Goal: Task Accomplishment & Management: Manage account settings

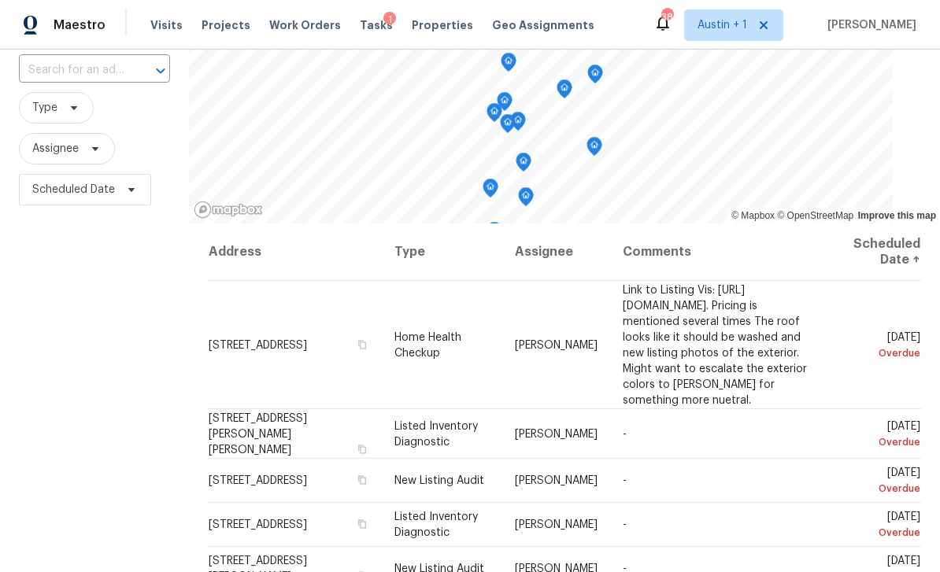
scroll to position [181, 0]
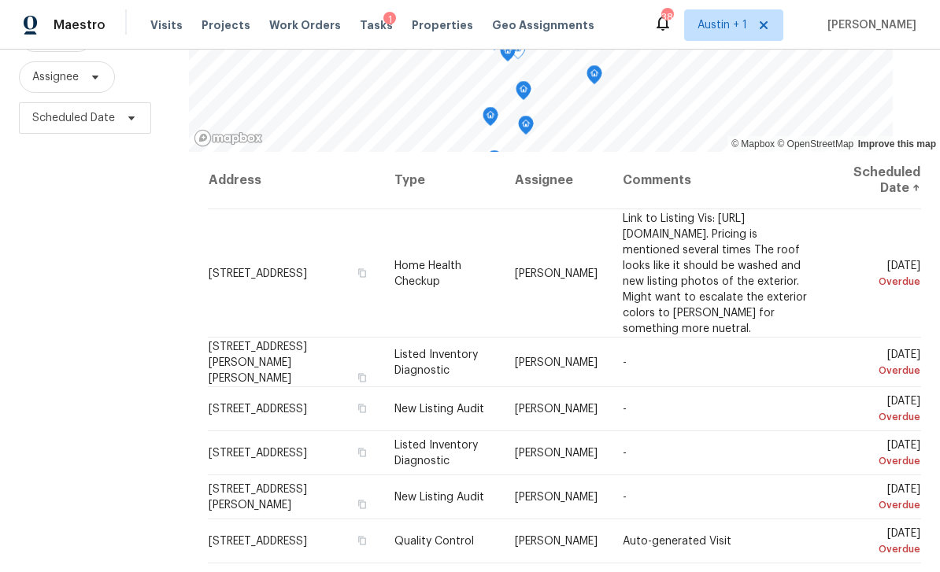
click at [0, 0] on icon at bounding box center [0, 0] width 0 height 0
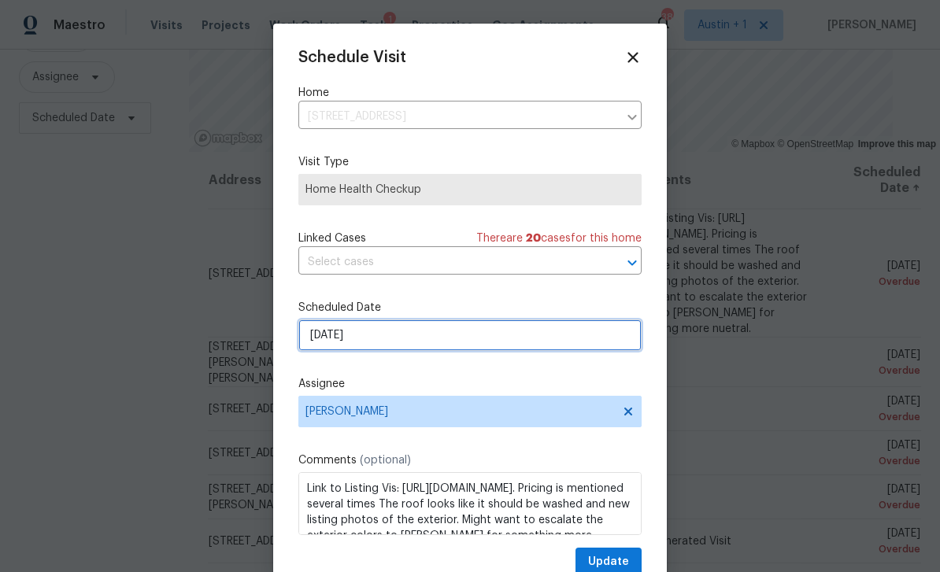
click at [391, 333] on input "[DATE]" at bounding box center [469, 335] width 343 height 31
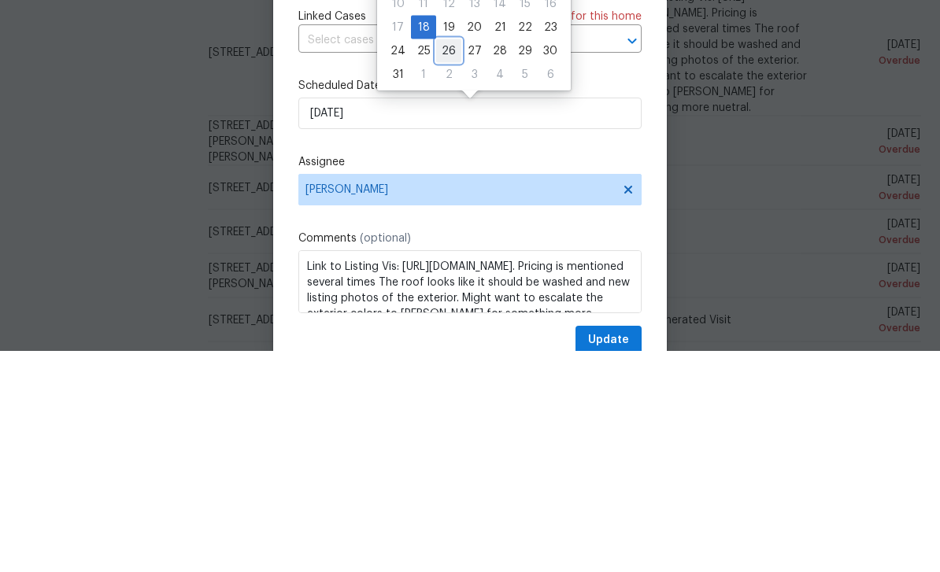
click at [447, 261] on div "26" at bounding box center [448, 272] width 25 height 22
type input "[DATE]"
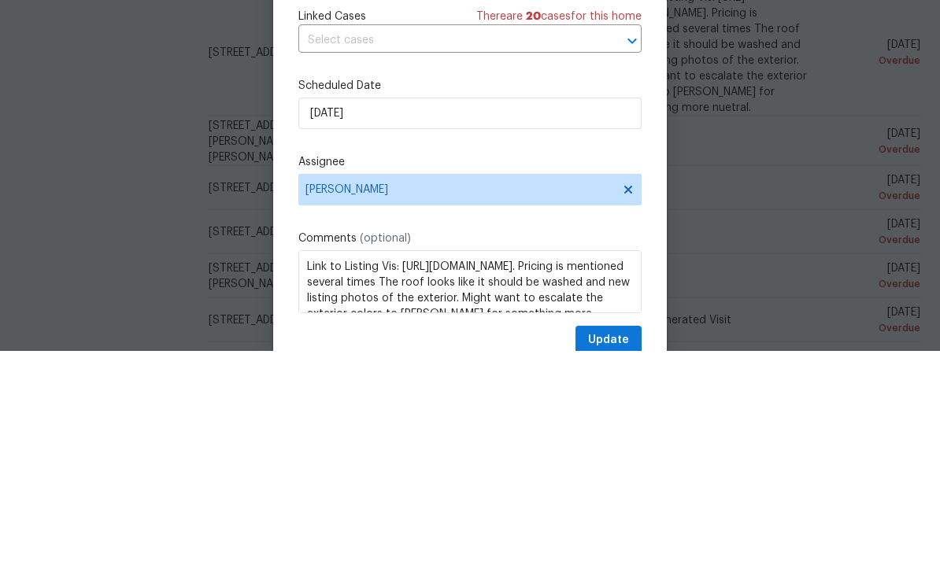
scroll to position [50, 0]
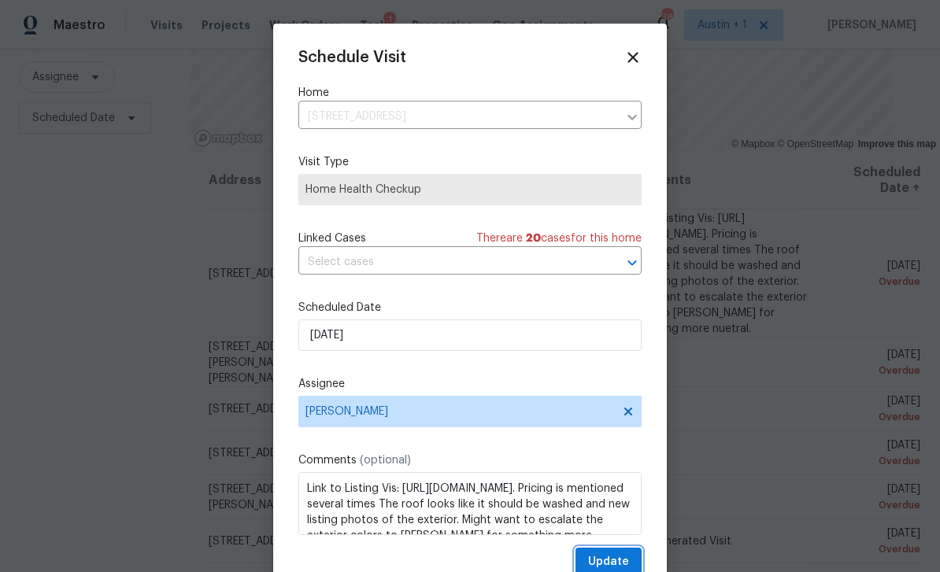
click at [628, 557] on span "Update" at bounding box center [608, 563] width 41 height 20
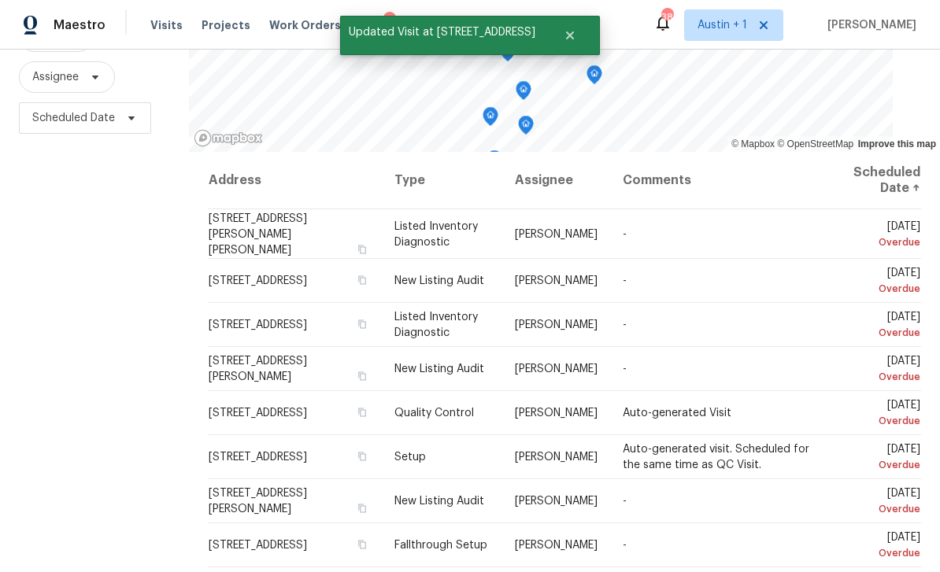
click at [0, 0] on icon at bounding box center [0, 0] width 0 height 0
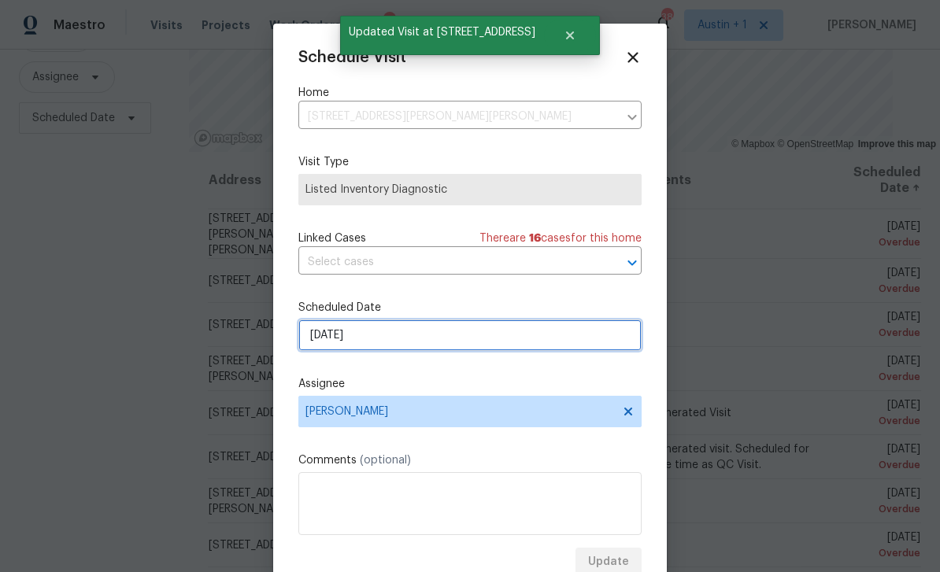
click at [443, 342] on input "[DATE]" at bounding box center [469, 335] width 343 height 31
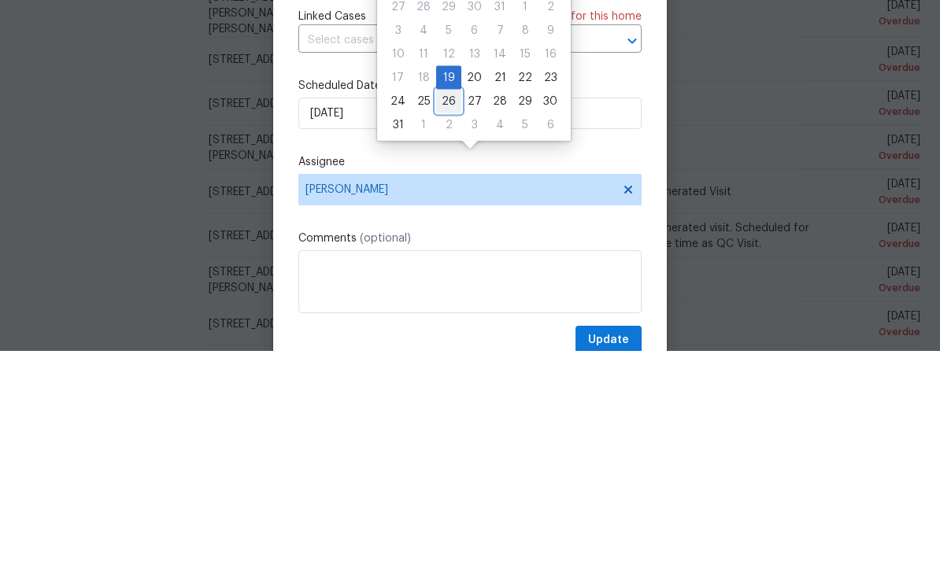
click at [439, 312] on div "26" at bounding box center [448, 323] width 25 height 22
type input "[DATE]"
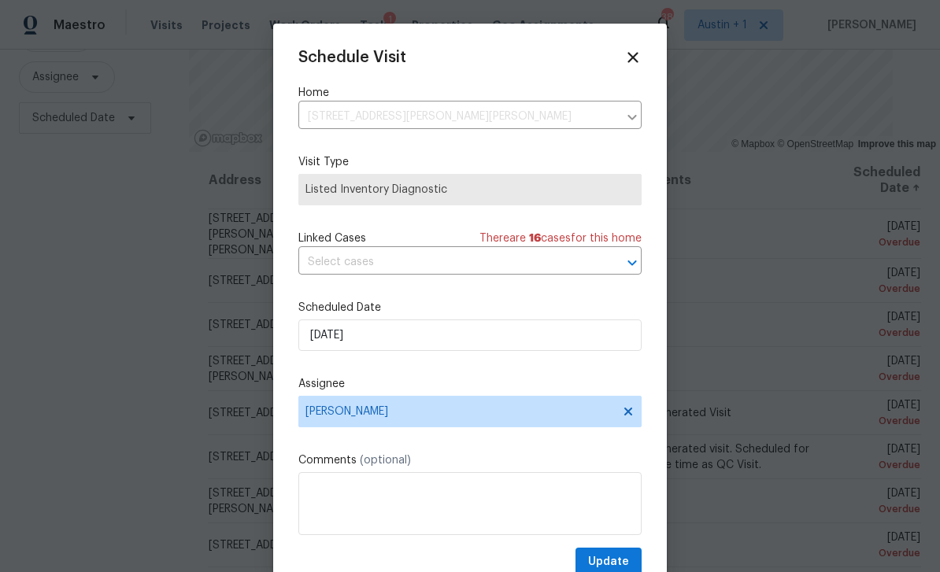
click at [627, 562] on span "Update" at bounding box center [608, 563] width 41 height 20
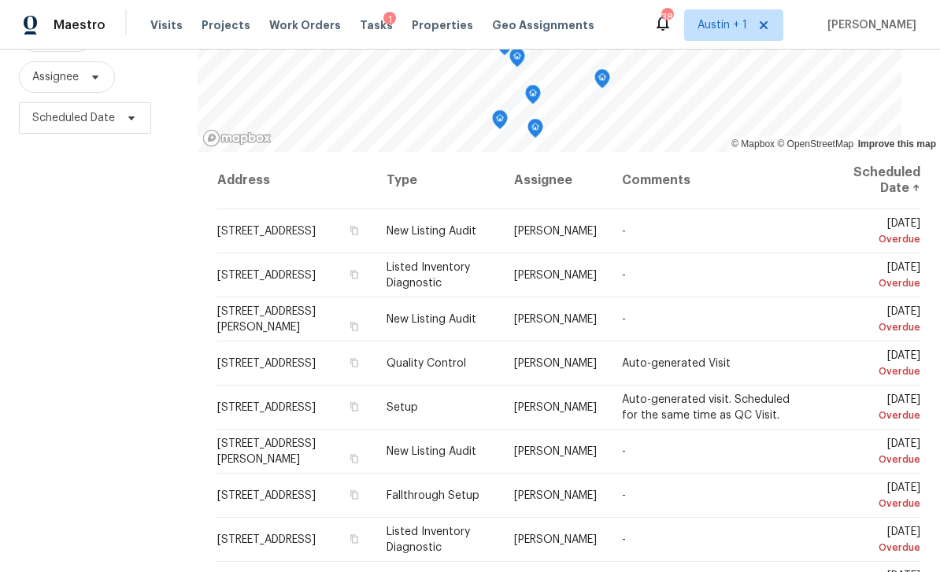
click at [0, 0] on icon at bounding box center [0, 0] width 0 height 0
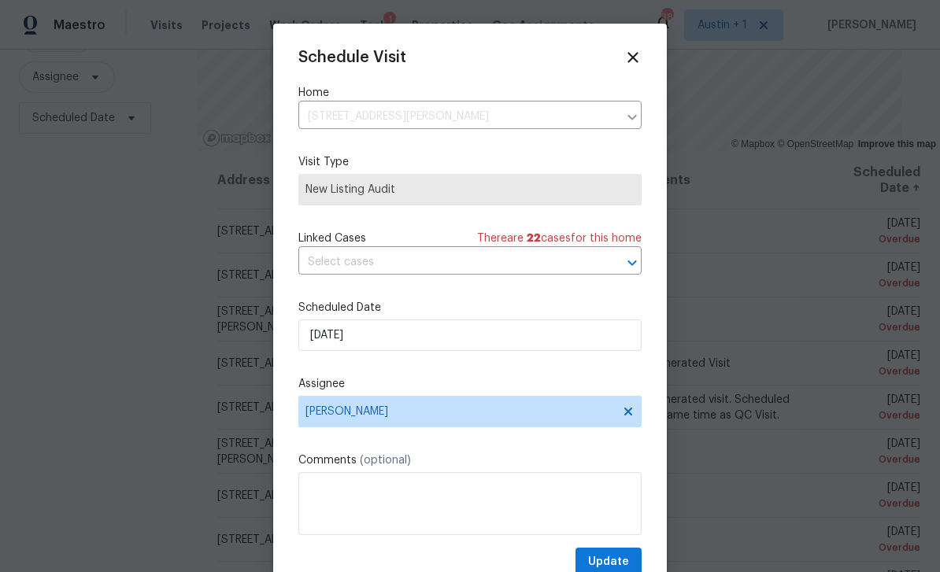
click at [443, 320] on div "Scheduled Date [DATE]" at bounding box center [469, 325] width 343 height 51
click at [433, 338] on input "[DATE]" at bounding box center [469, 335] width 343 height 31
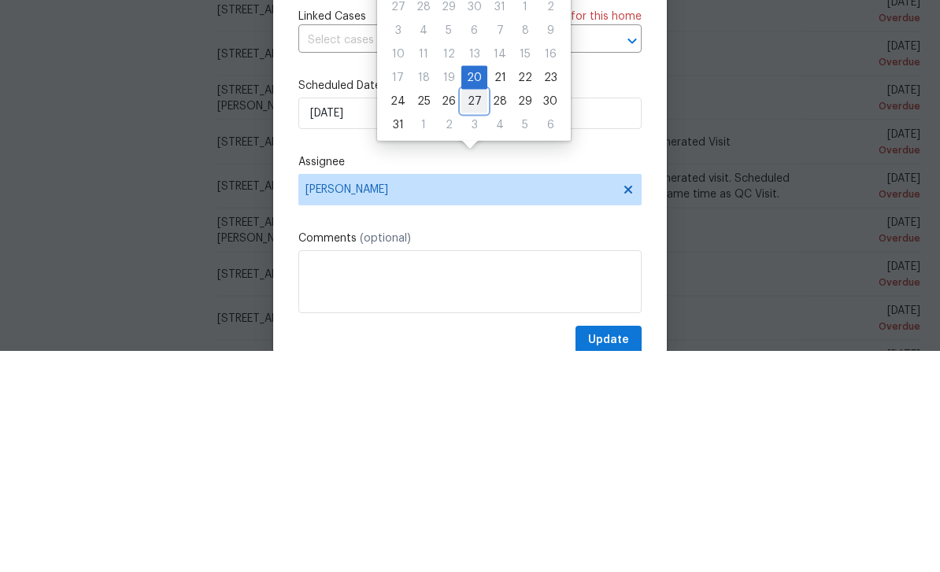
click at [472, 312] on div "27" at bounding box center [474, 323] width 26 height 22
type input "[DATE]"
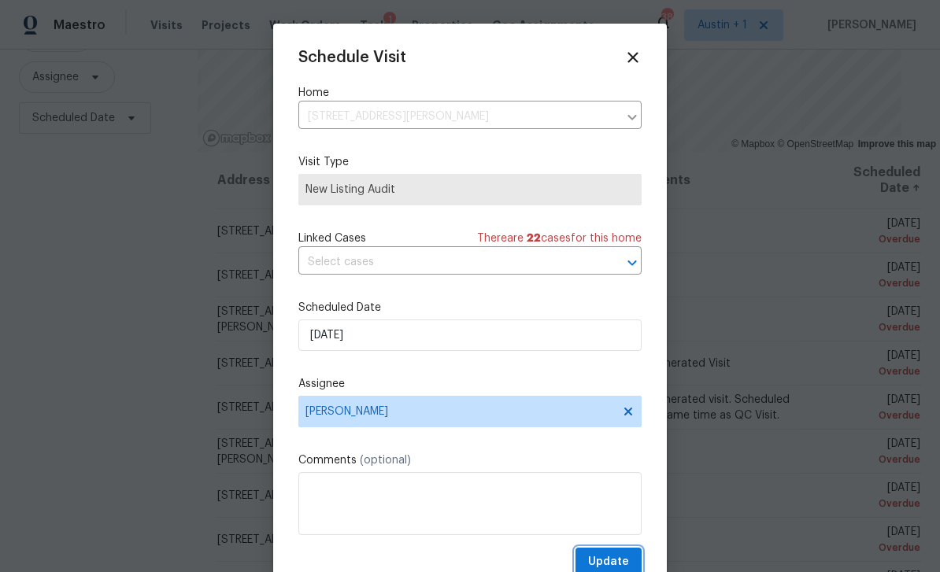
click at [618, 563] on span "Update" at bounding box center [608, 563] width 41 height 20
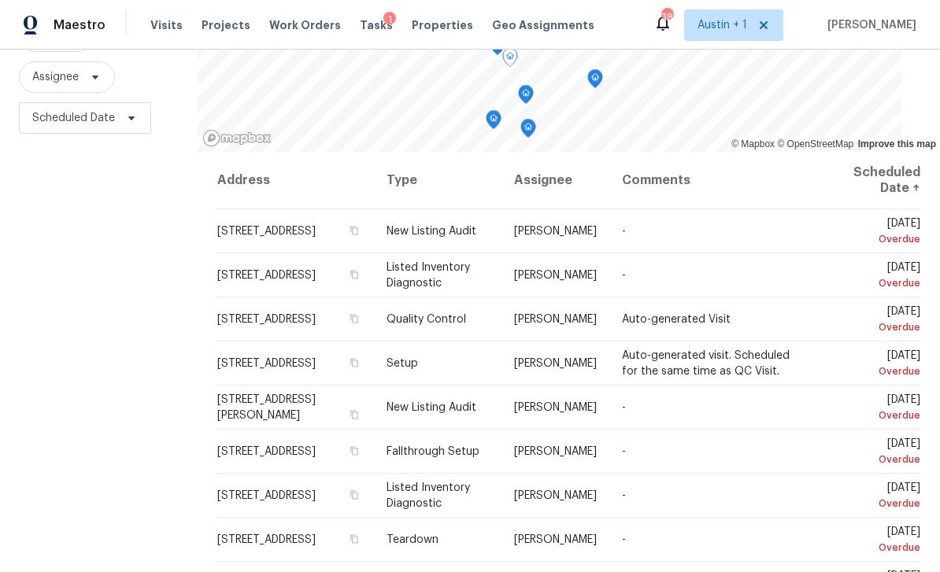
click at [0, 0] on span at bounding box center [0, 0] width 0 height 0
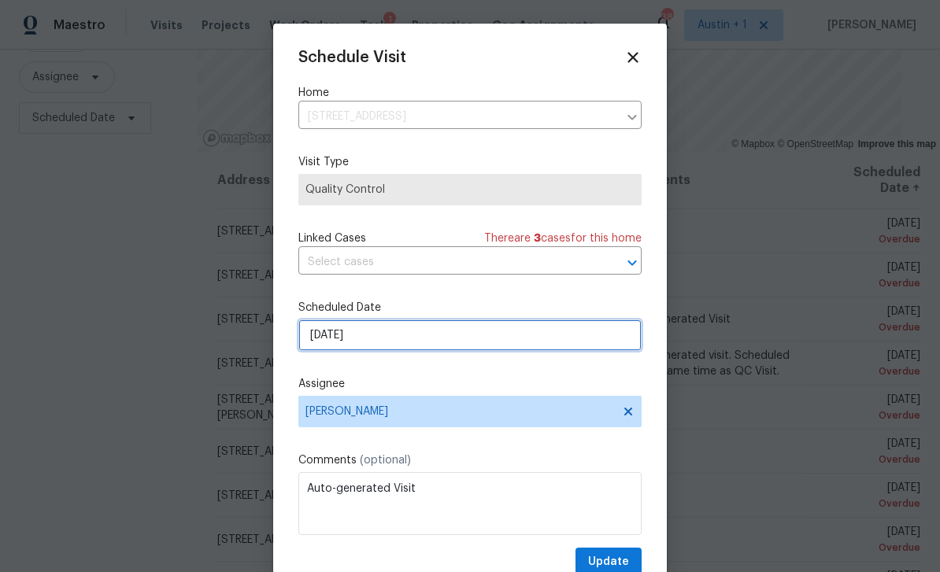
click at [428, 351] on input "[DATE]" at bounding box center [469, 335] width 343 height 31
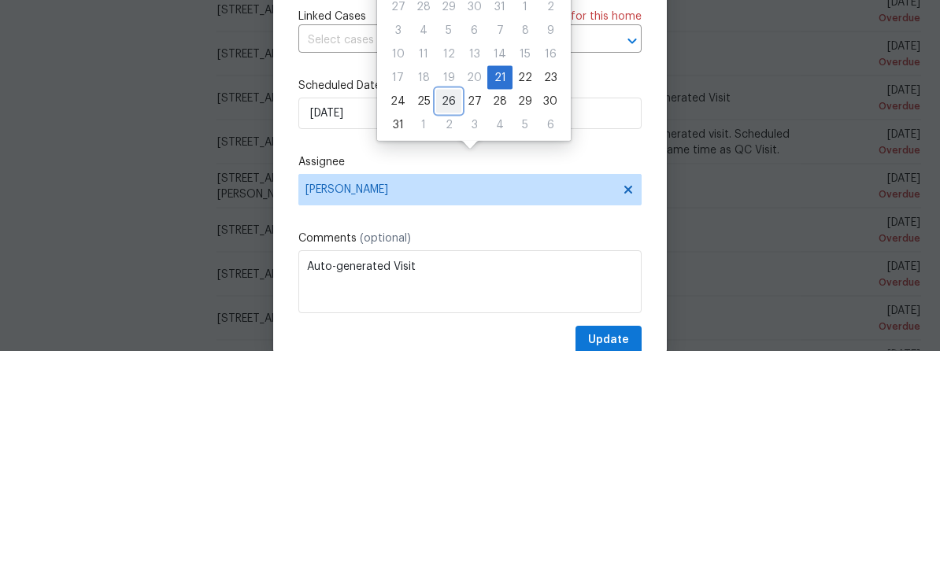
click at [444, 312] on div "26" at bounding box center [448, 323] width 25 height 22
type input "[DATE]"
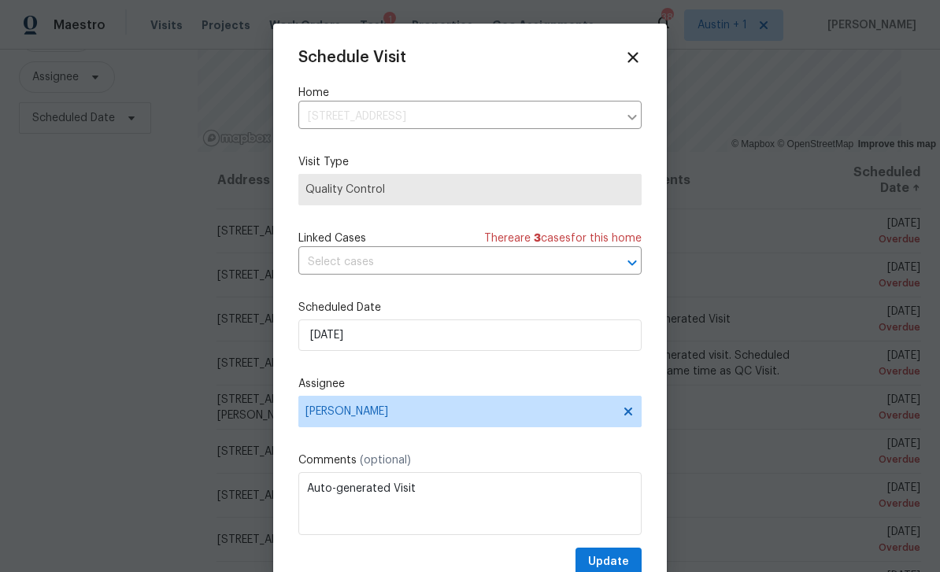
click at [632, 549] on div "Schedule Visit Home [STREET_ADDRESS] ​ Visit Type Quality Control Linked Cases …" at bounding box center [469, 313] width 343 height 528
click at [618, 566] on span "Update" at bounding box center [608, 563] width 41 height 20
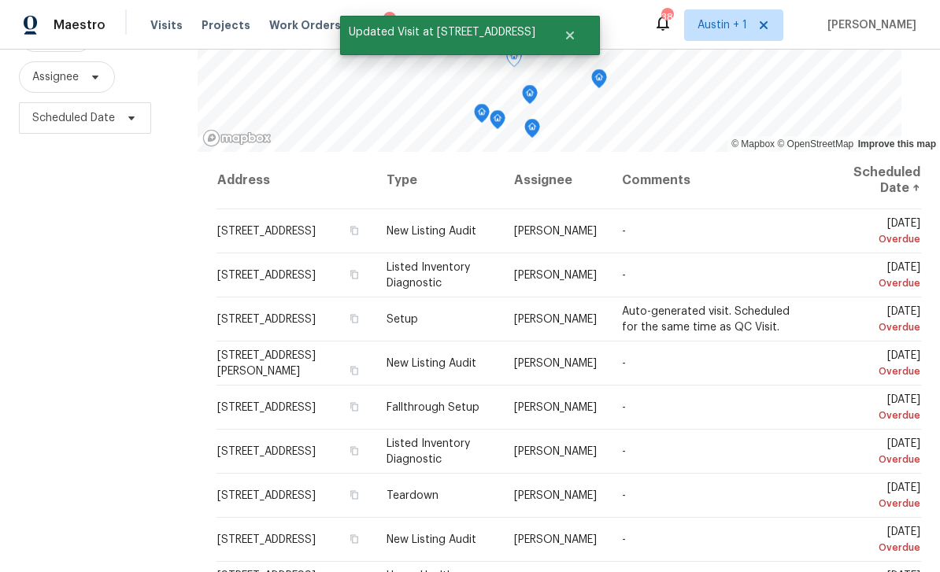
click at [0, 0] on icon at bounding box center [0, 0] width 0 height 0
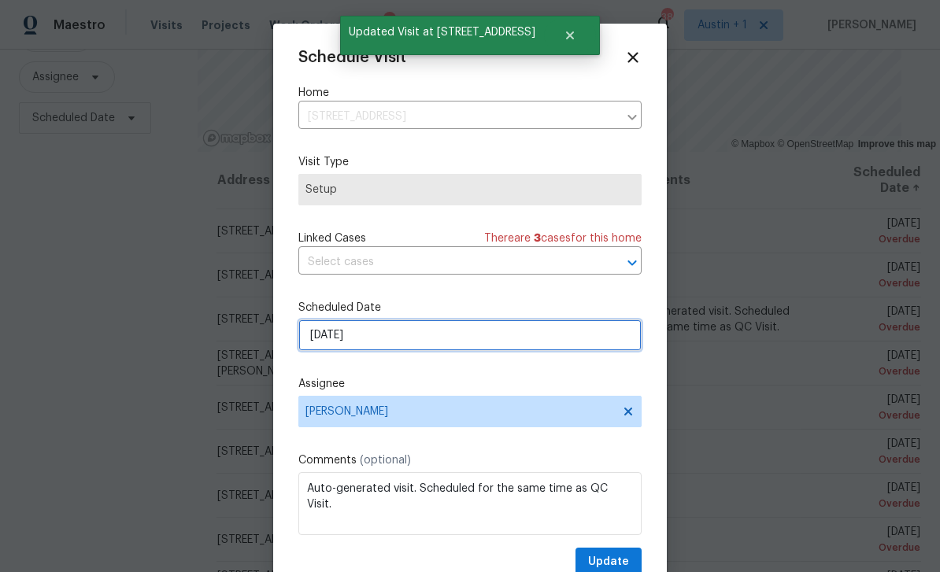
click at [431, 335] on input "[DATE]" at bounding box center [469, 335] width 343 height 31
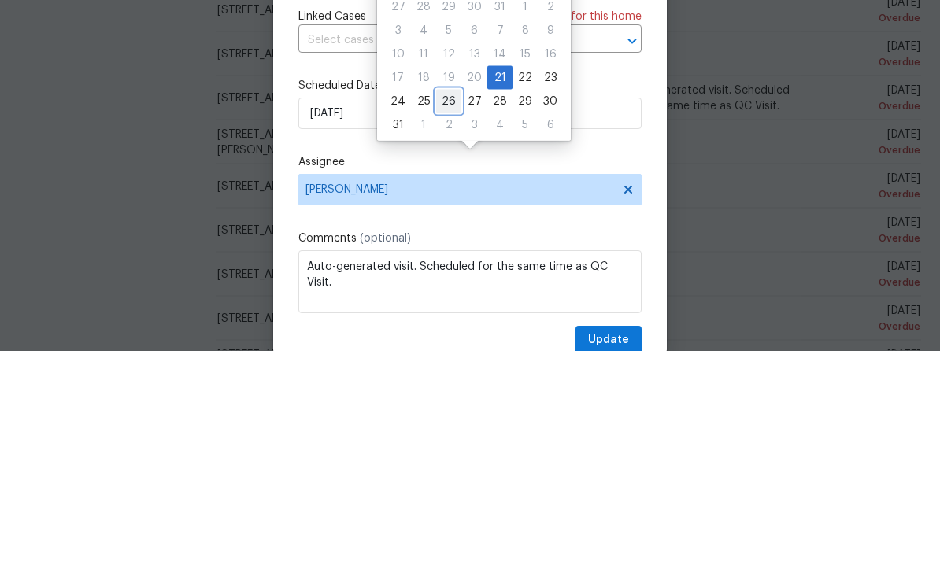
click at [440, 312] on div "26" at bounding box center [448, 323] width 25 height 22
type input "[DATE]"
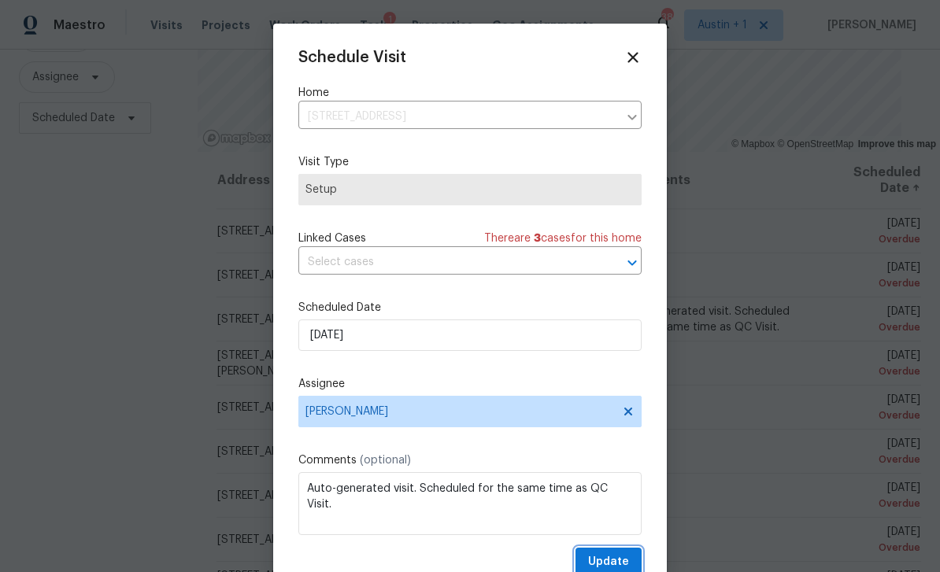
click at [617, 554] on button "Update" at bounding box center [609, 562] width 66 height 29
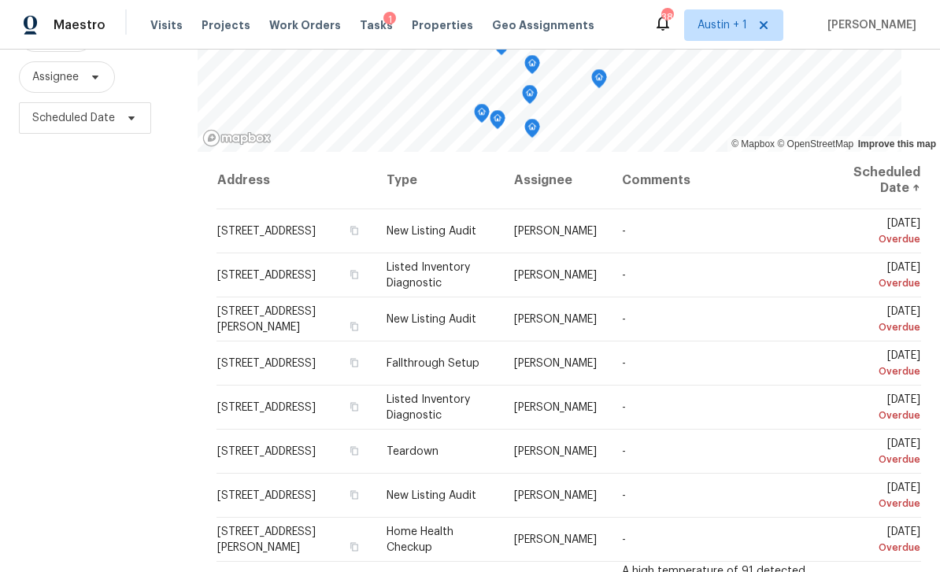
click at [0, 0] on icon at bounding box center [0, 0] width 0 height 0
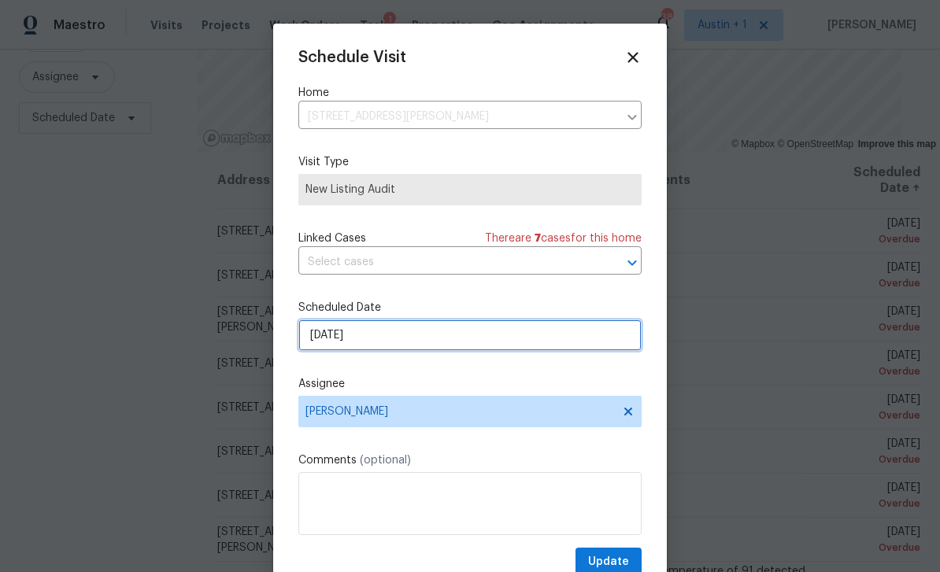
click at [477, 339] on input "[DATE]" at bounding box center [469, 335] width 343 height 31
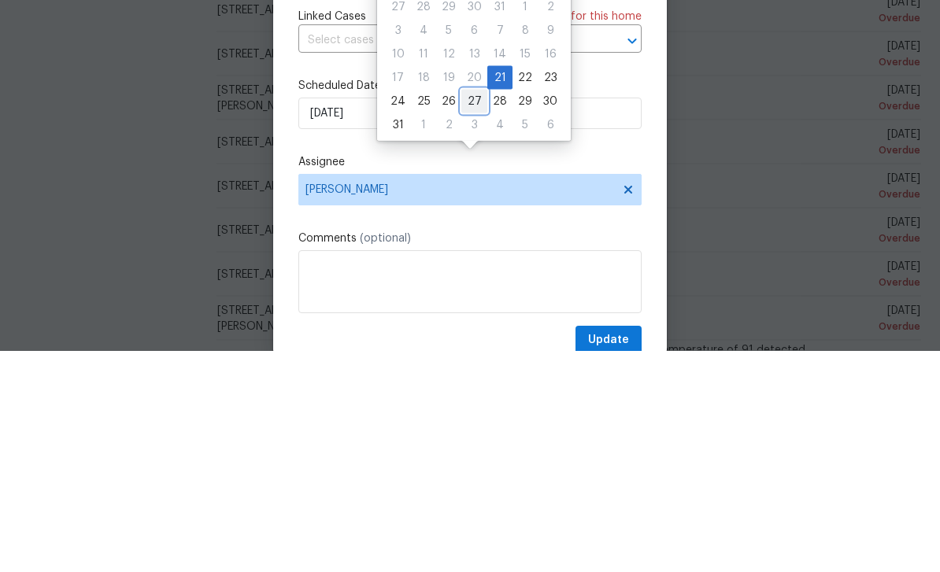
click at [472, 312] on div "27" at bounding box center [474, 323] width 26 height 22
type input "[DATE]"
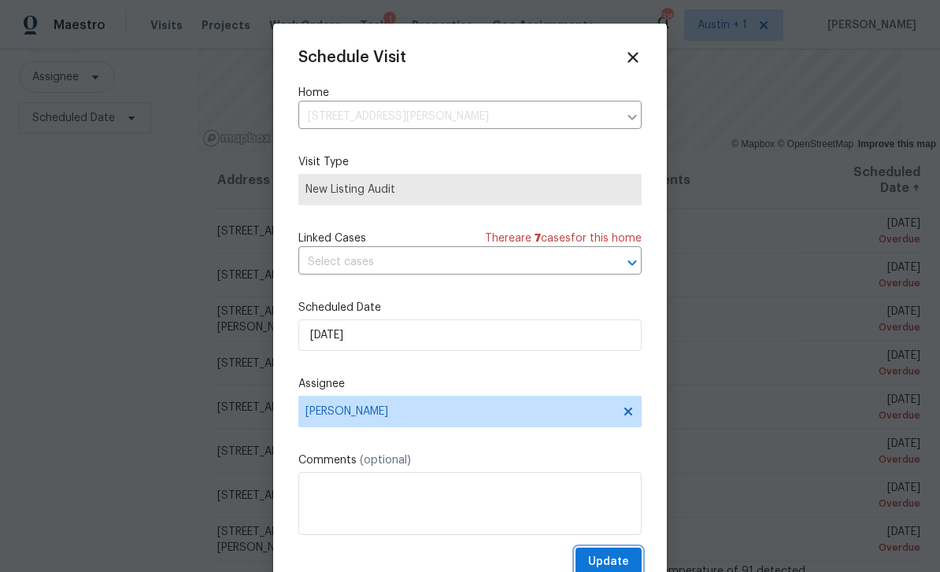
click at [624, 560] on span "Update" at bounding box center [608, 563] width 41 height 20
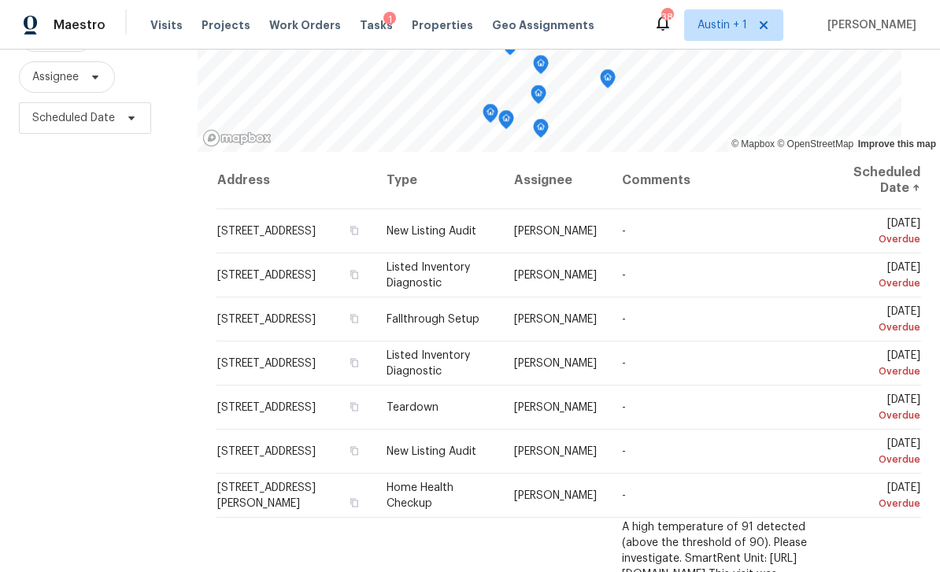
click at [0, 0] on icon at bounding box center [0, 0] width 0 height 0
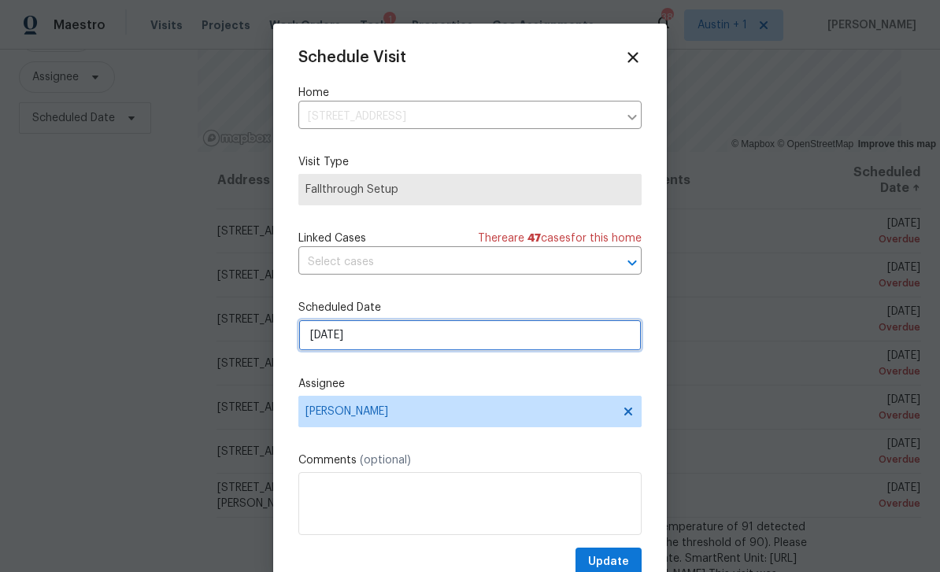
click at [406, 350] on input "[DATE]" at bounding box center [469, 335] width 343 height 31
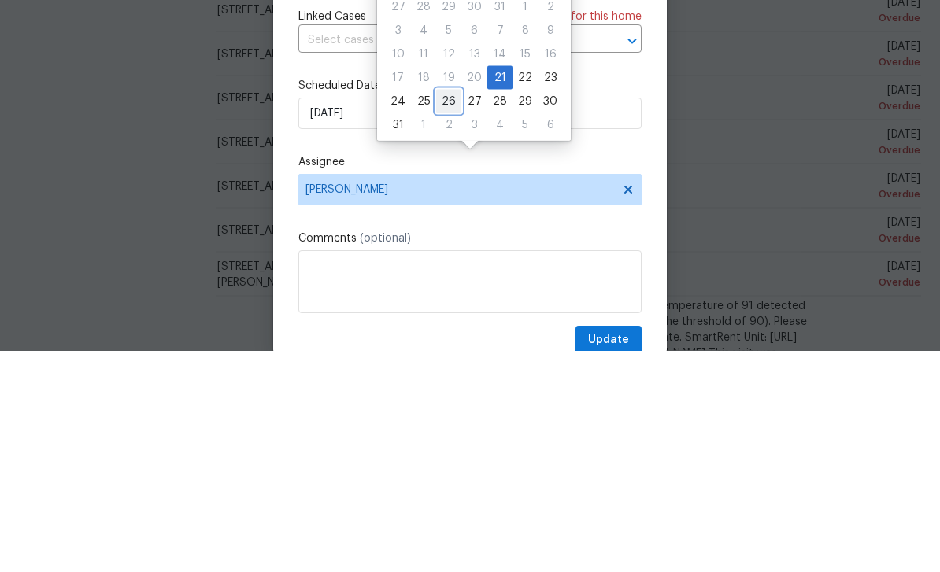
click at [451, 312] on div "26" at bounding box center [448, 323] width 25 height 22
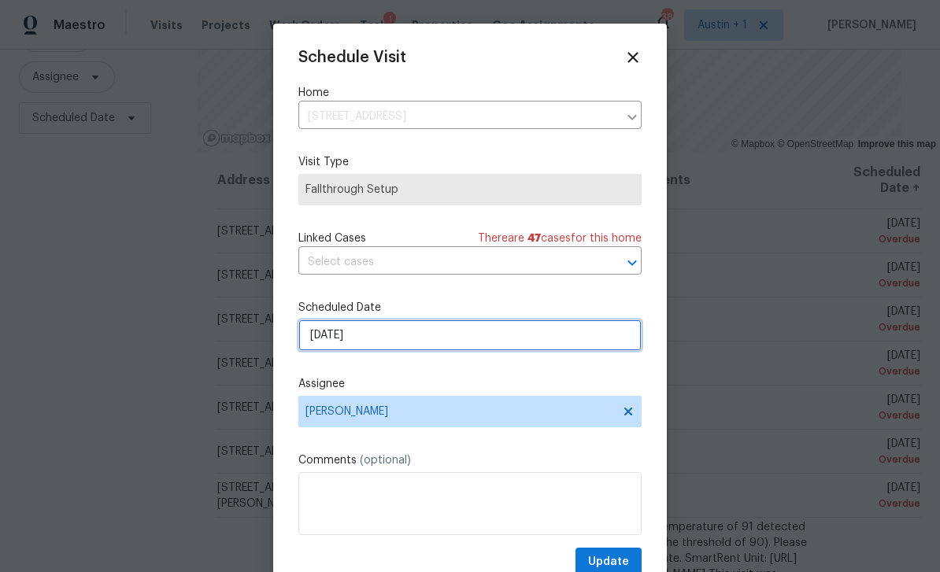
click at [369, 334] on input "[DATE]" at bounding box center [469, 335] width 343 height 31
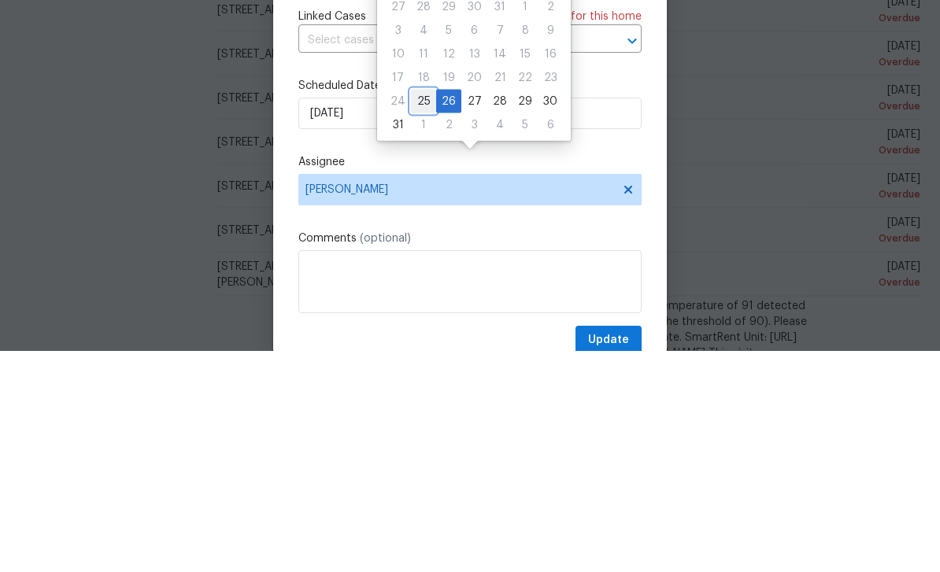
click at [428, 312] on div "25" at bounding box center [423, 323] width 25 height 22
type input "[DATE]"
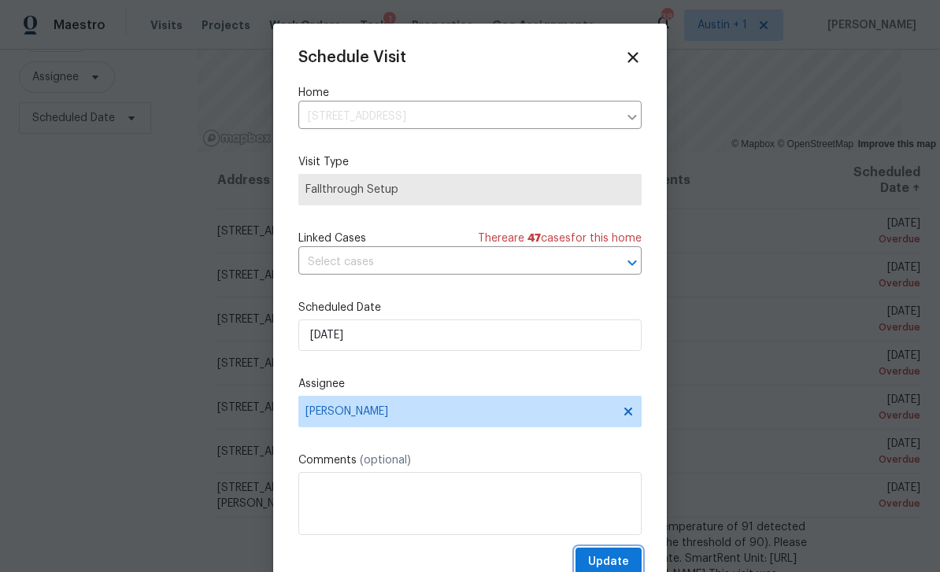
click at [618, 555] on button "Update" at bounding box center [609, 562] width 66 height 29
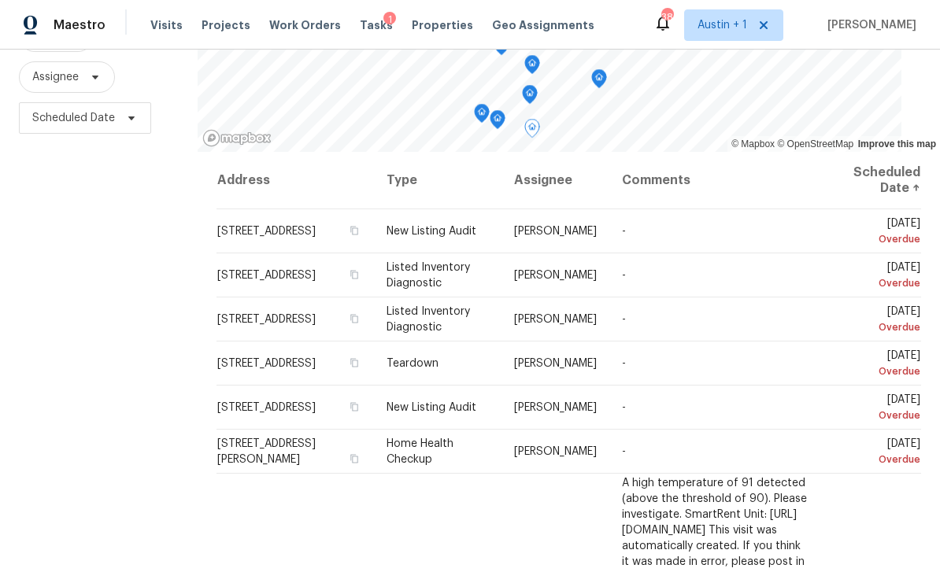
click at [0, 0] on icon at bounding box center [0, 0] width 0 height 0
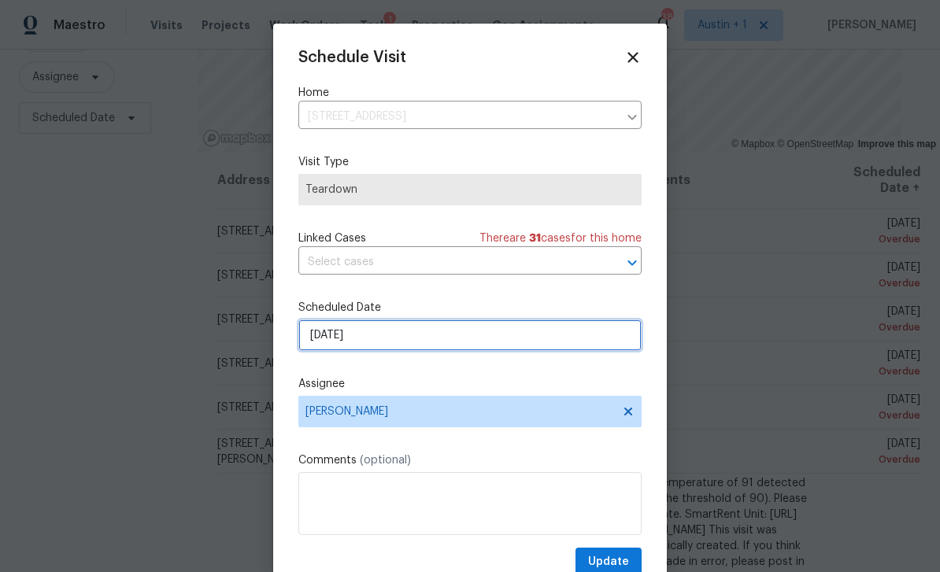
click at [387, 337] on input "[DATE]" at bounding box center [469, 335] width 343 height 31
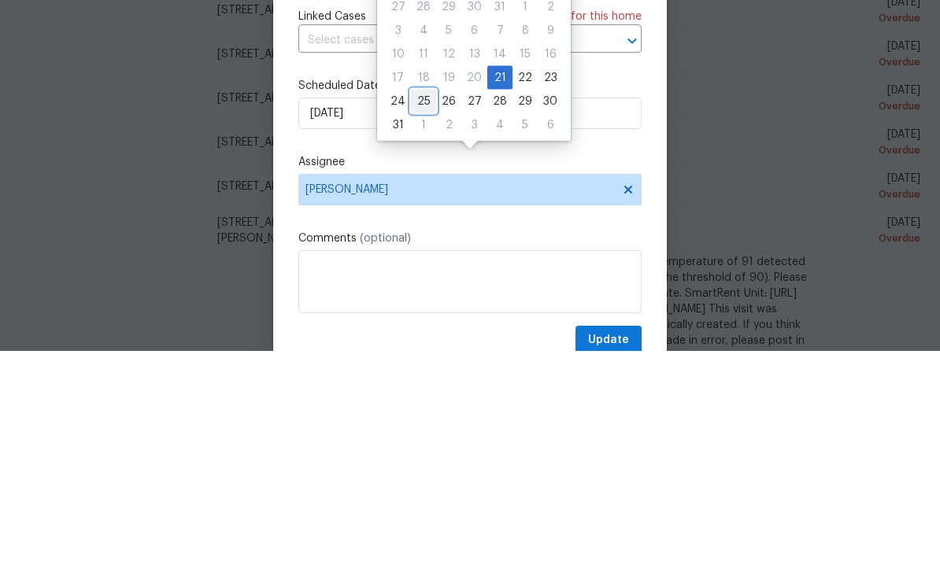
click at [424, 312] on div "25" at bounding box center [423, 323] width 25 height 22
type input "[DATE]"
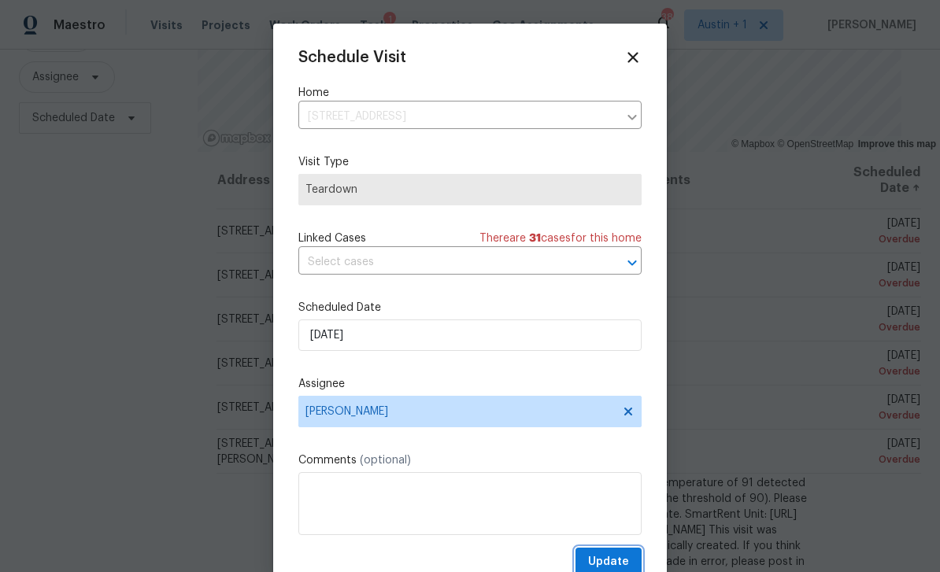
click at [621, 558] on span "Update" at bounding box center [608, 563] width 41 height 20
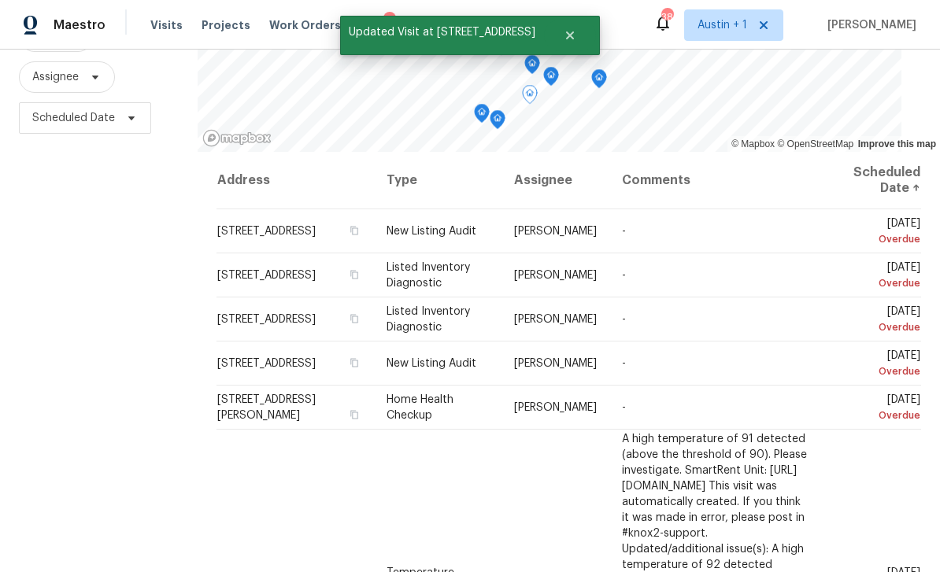
click at [0, 0] on icon at bounding box center [0, 0] width 0 height 0
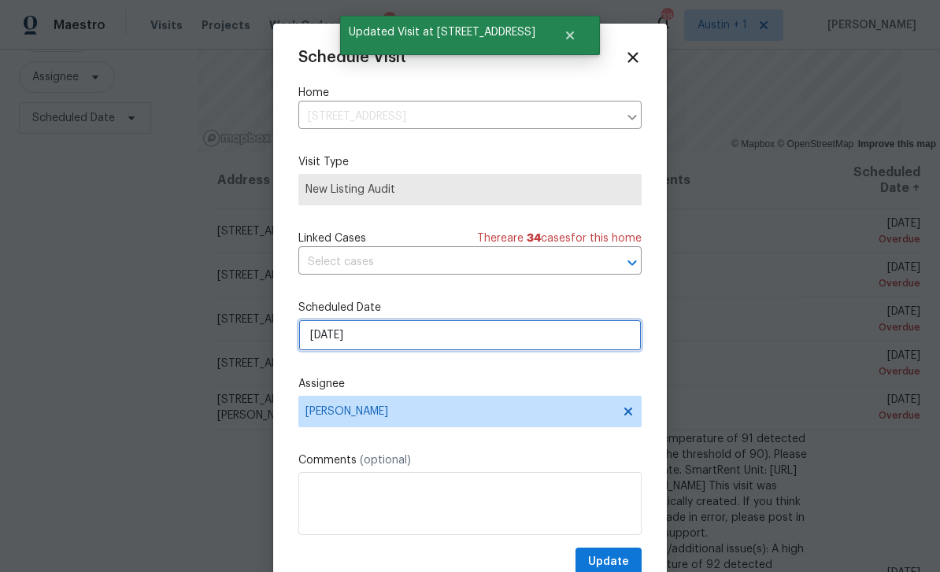
click at [390, 344] on input "[DATE]" at bounding box center [469, 335] width 343 height 31
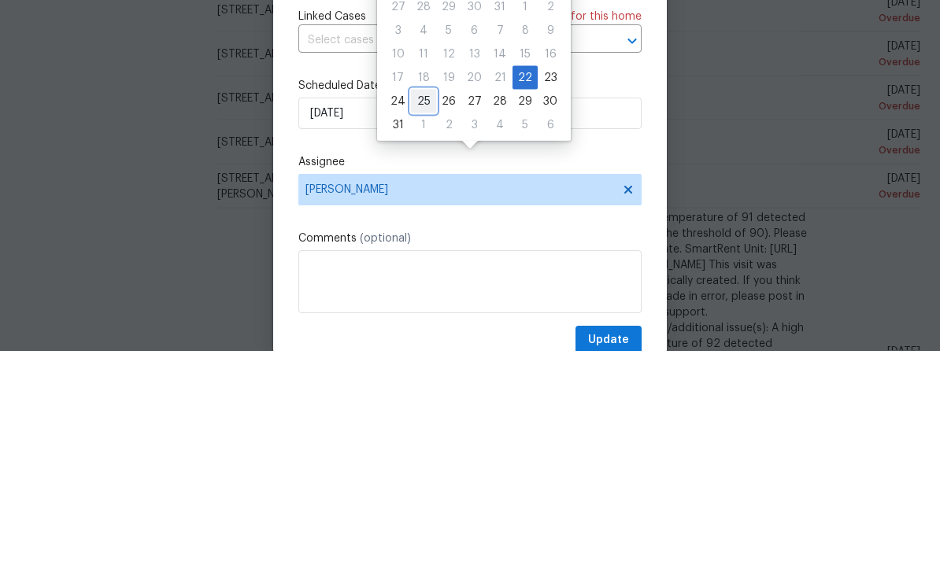
click at [426, 312] on div "25" at bounding box center [423, 323] width 25 height 22
type input "[DATE]"
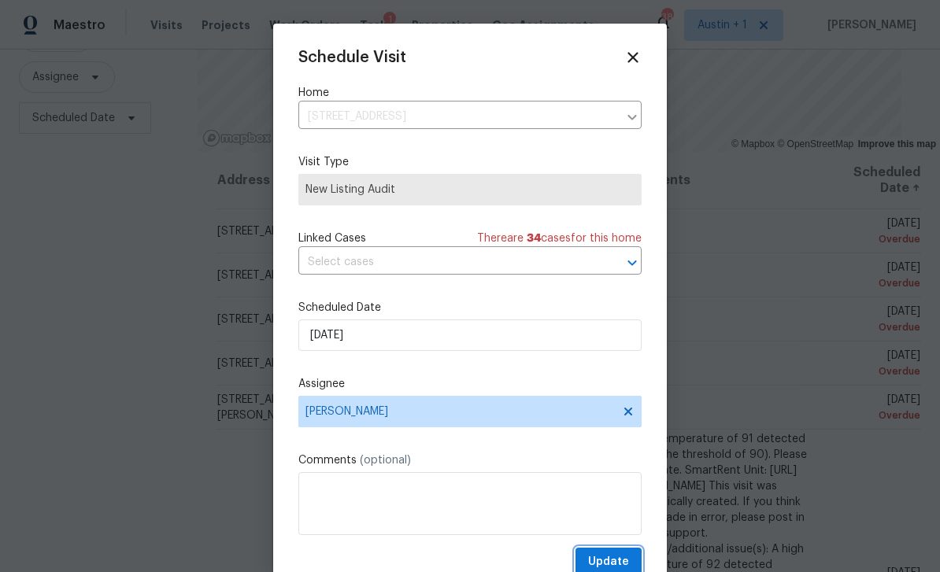
click at [617, 554] on button "Update" at bounding box center [609, 562] width 66 height 29
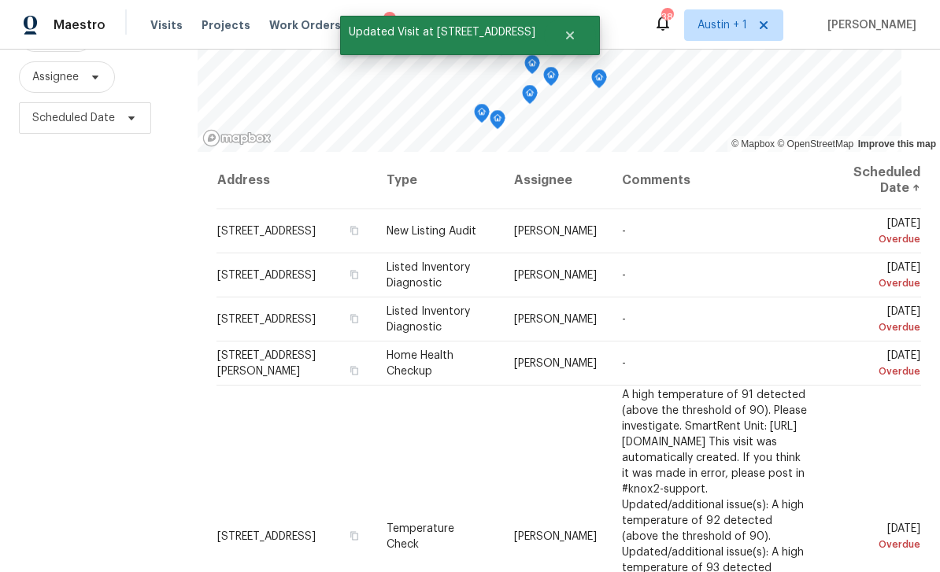
click at [0, 0] on icon at bounding box center [0, 0] width 0 height 0
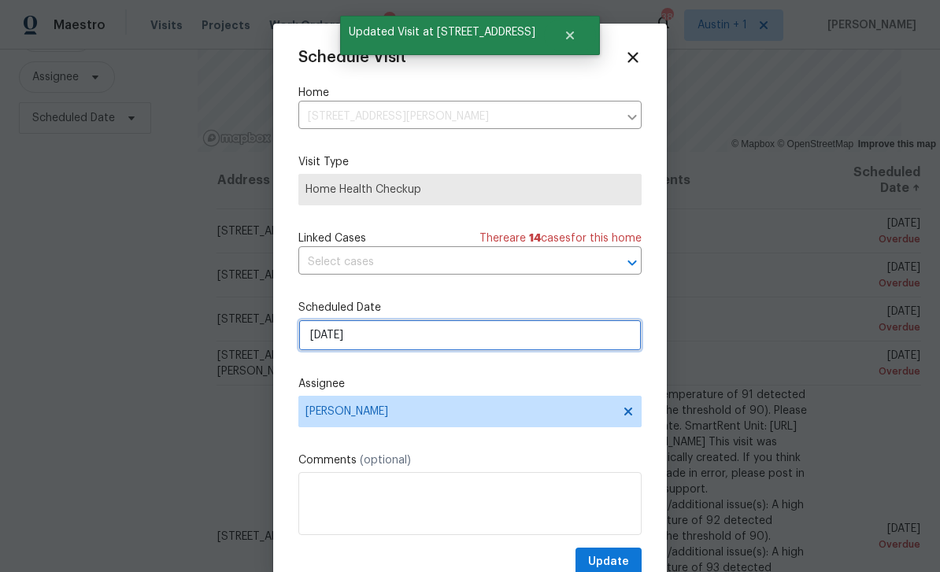
click at [403, 344] on input "[DATE]" at bounding box center [469, 335] width 343 height 31
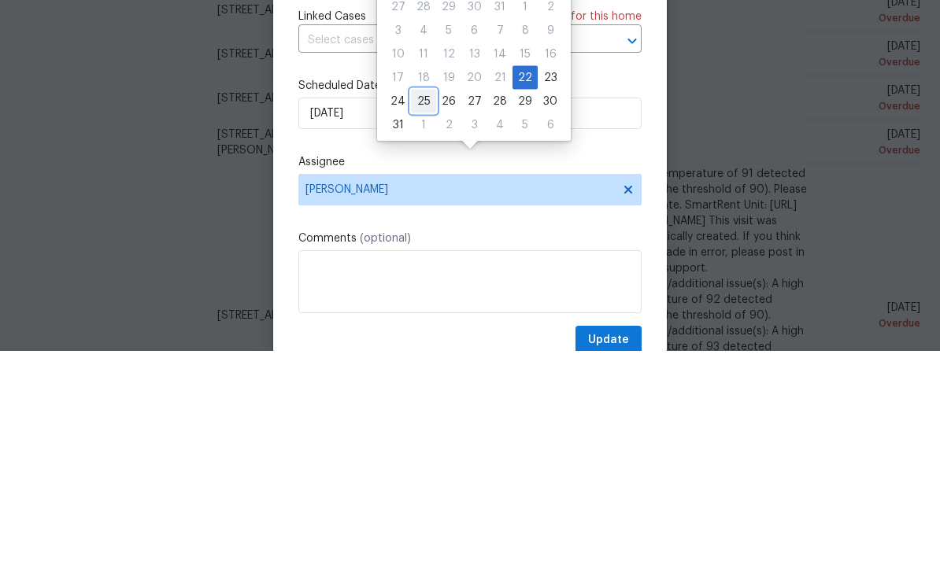
click at [421, 312] on div "25" at bounding box center [423, 323] width 25 height 22
type input "[DATE]"
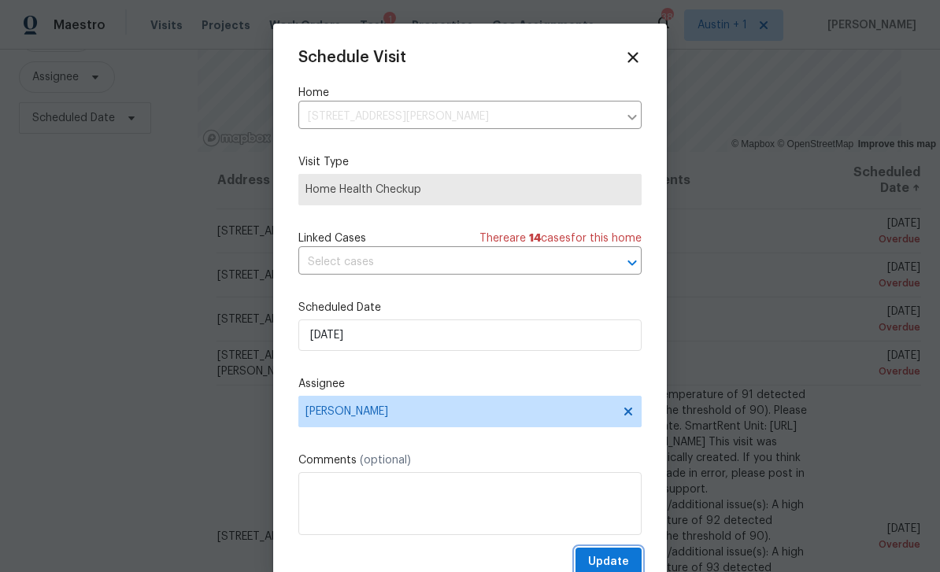
click at [621, 562] on span "Update" at bounding box center [608, 563] width 41 height 20
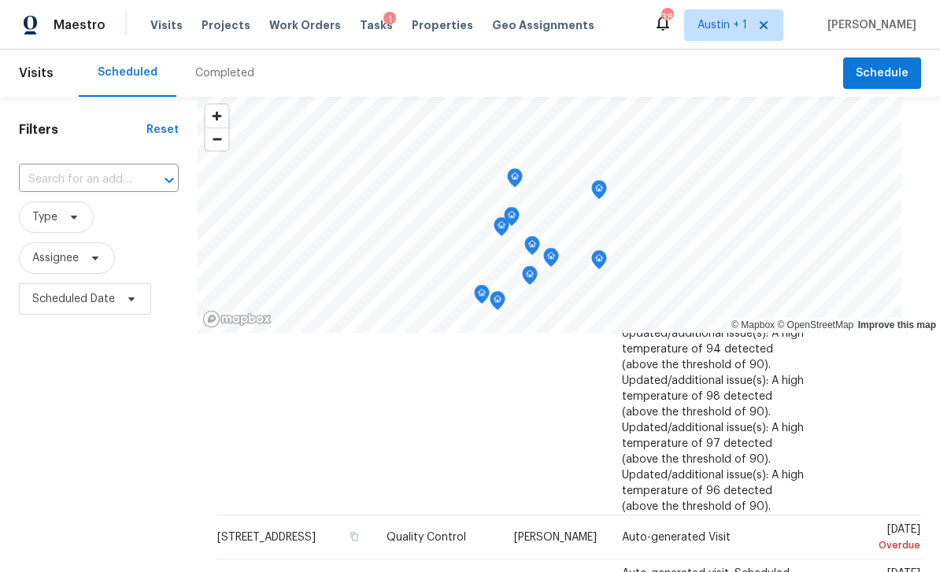
scroll to position [754, 0]
click at [0, 0] on icon at bounding box center [0, 0] width 0 height 0
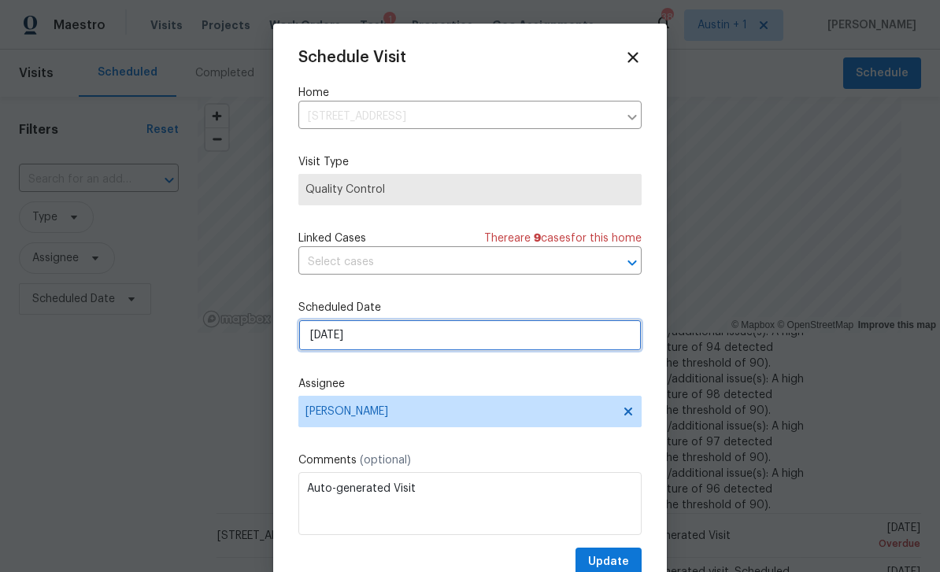
click at [414, 342] on input "[DATE]" at bounding box center [469, 335] width 343 height 31
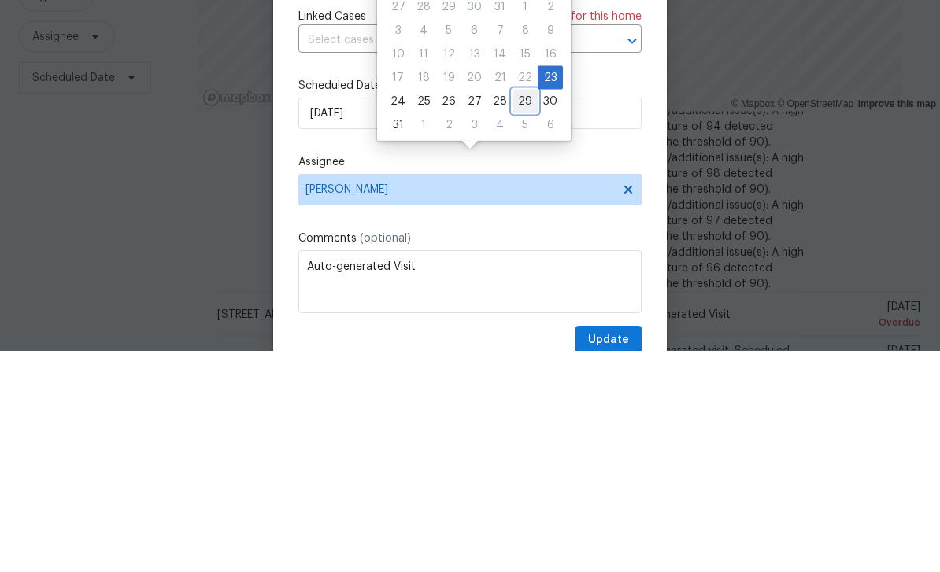
click at [513, 312] on div "29" at bounding box center [525, 323] width 25 height 22
type input "[DATE]"
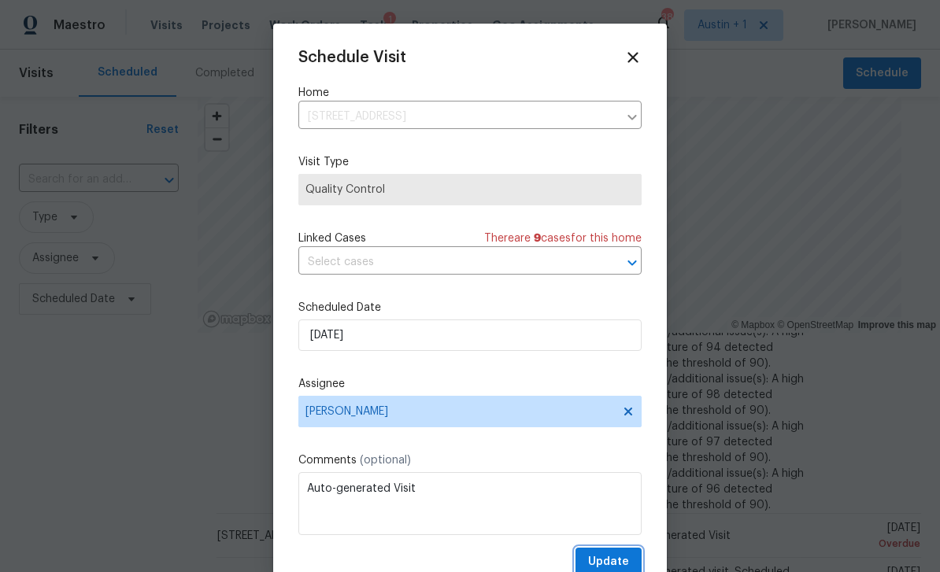
click at [619, 556] on button "Update" at bounding box center [609, 562] width 66 height 29
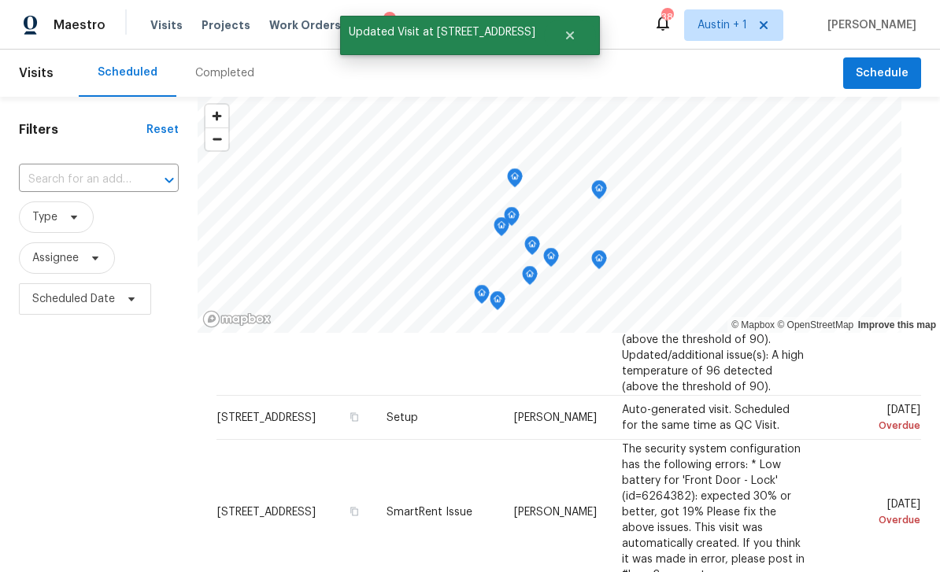
scroll to position [873, 0]
click at [0, 0] on icon at bounding box center [0, 0] width 0 height 0
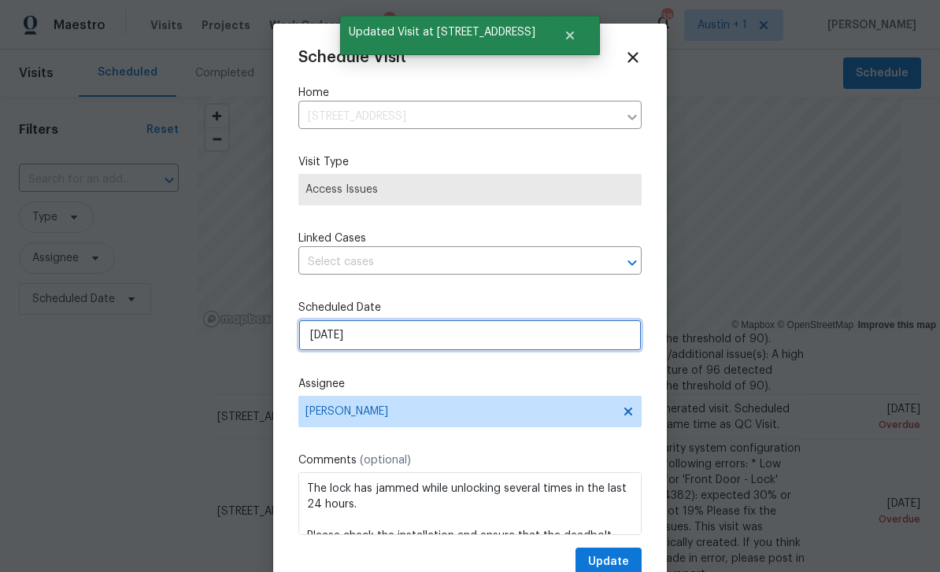
click at [409, 328] on input "[DATE]" at bounding box center [469, 335] width 343 height 31
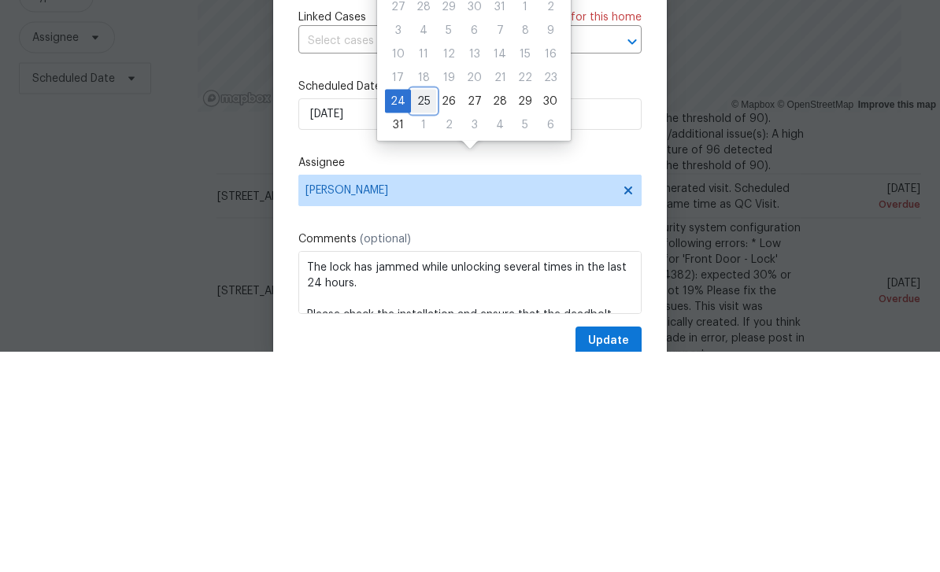
click at [427, 311] on div "25" at bounding box center [423, 322] width 25 height 22
type input "[DATE]"
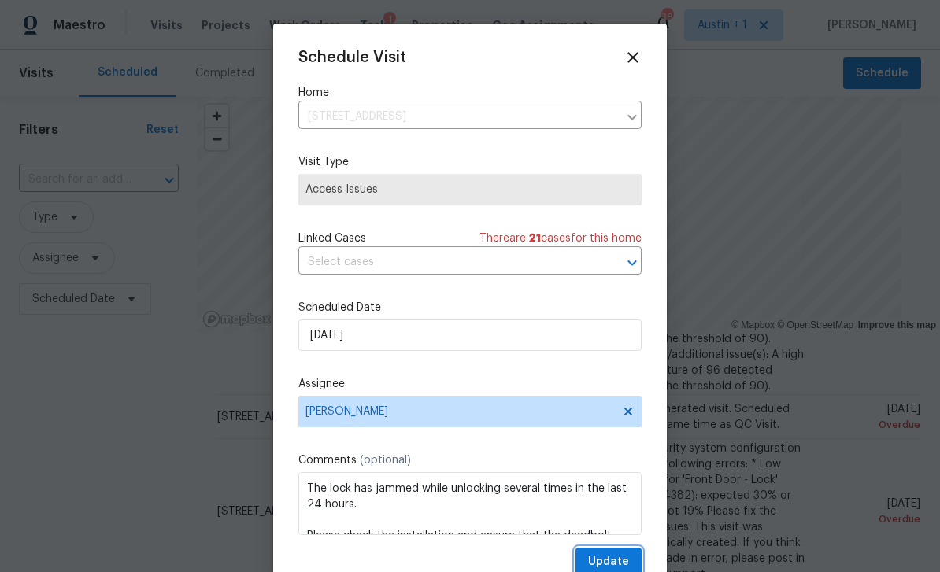
click at [617, 562] on span "Update" at bounding box center [608, 563] width 41 height 20
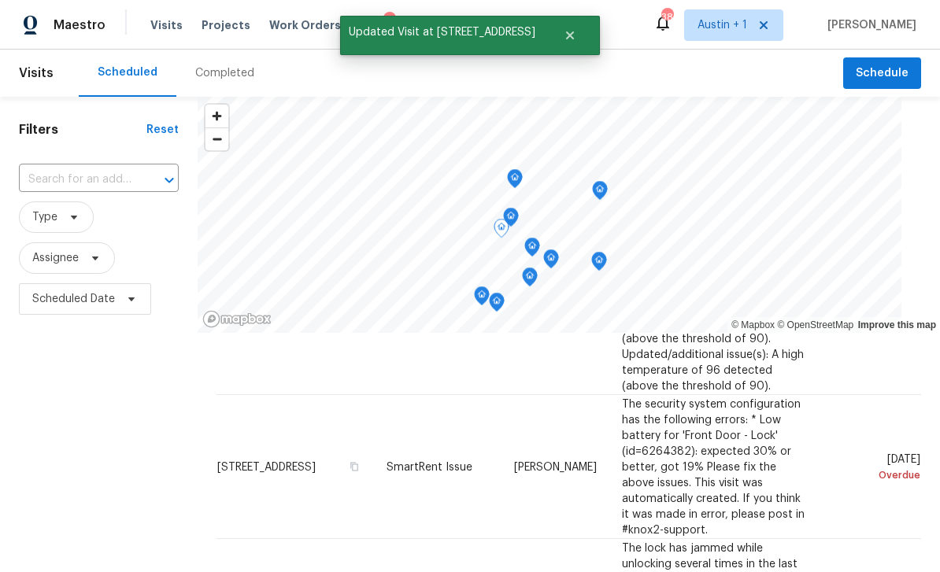
click at [0, 0] on icon at bounding box center [0, 0] width 0 height 0
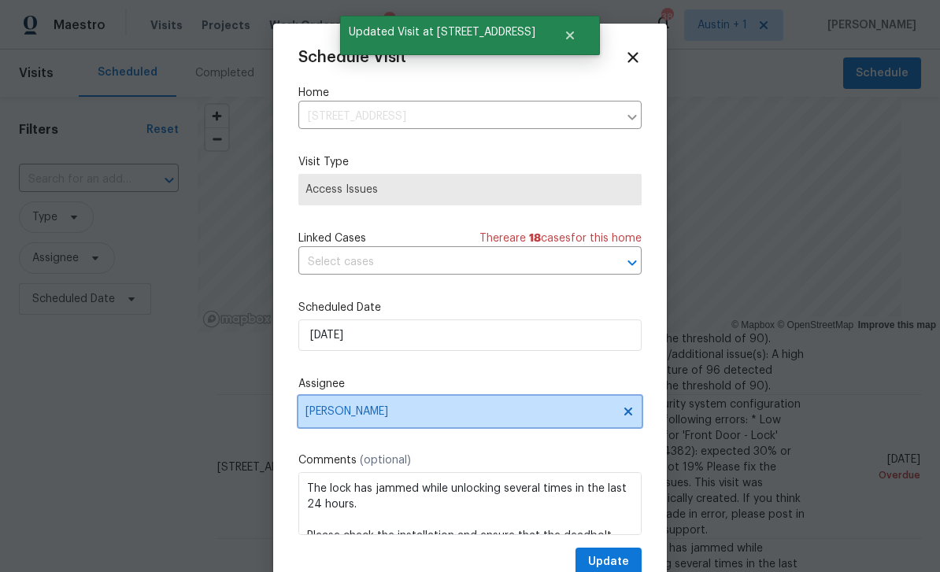
click at [406, 415] on span "[PERSON_NAME]" at bounding box center [460, 412] width 309 height 13
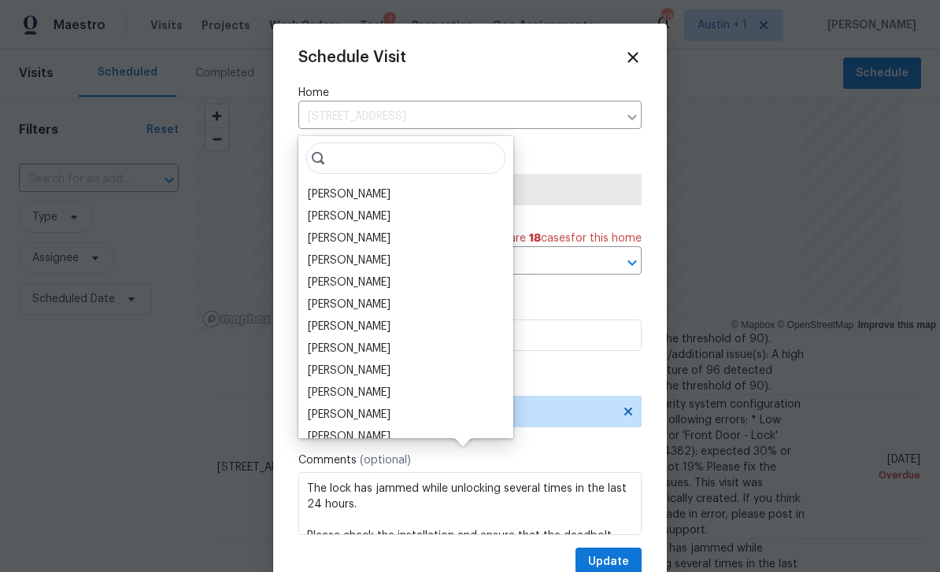
click at [391, 231] on div "[PERSON_NAME]" at bounding box center [349, 239] width 83 height 16
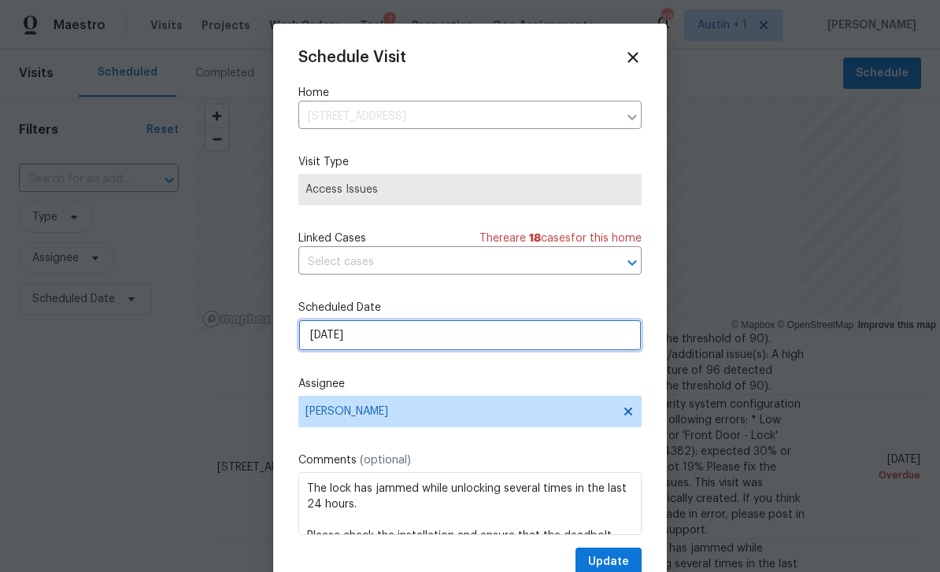
click at [398, 338] on input "[DATE]" at bounding box center [469, 335] width 343 height 31
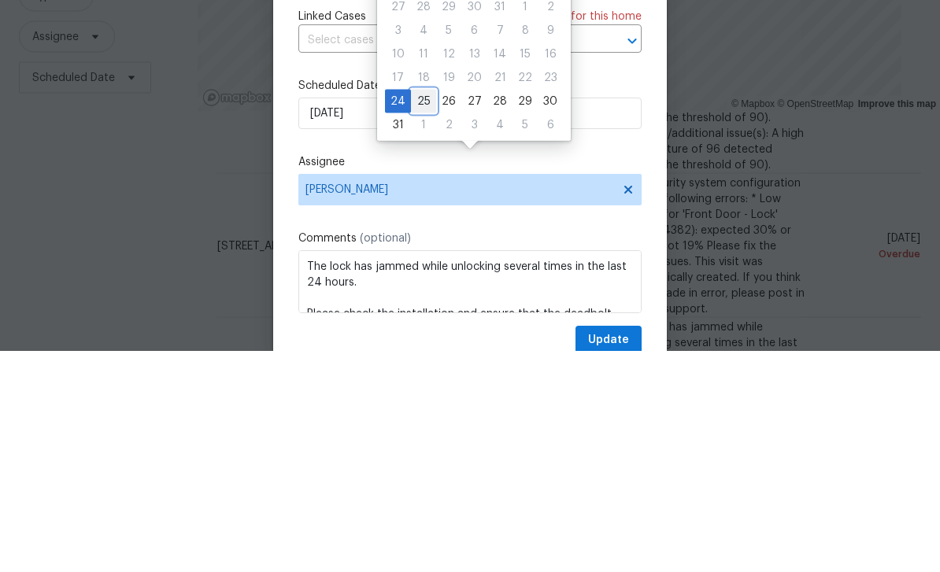
click at [424, 312] on div "25" at bounding box center [423, 323] width 25 height 22
type input "[DATE]"
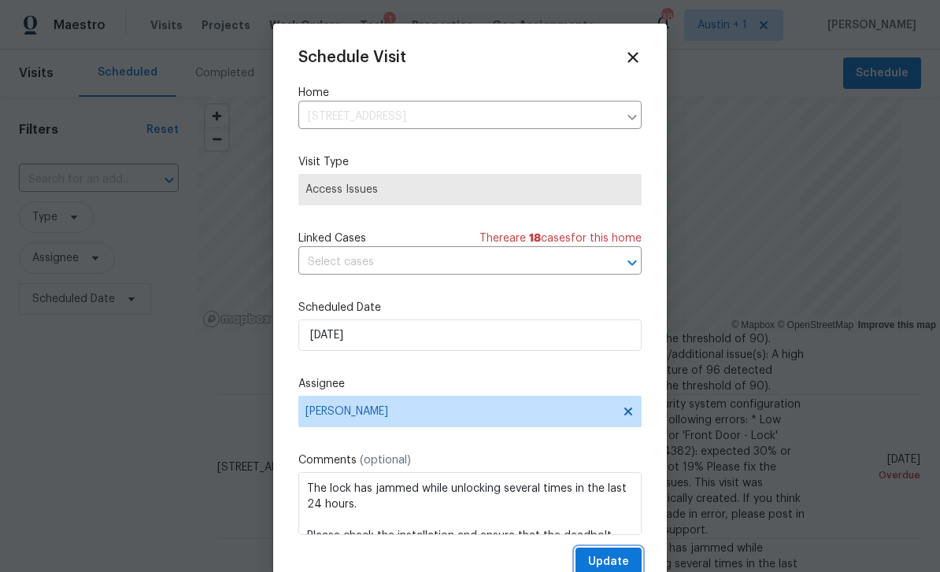
click at [617, 558] on span "Update" at bounding box center [608, 563] width 41 height 20
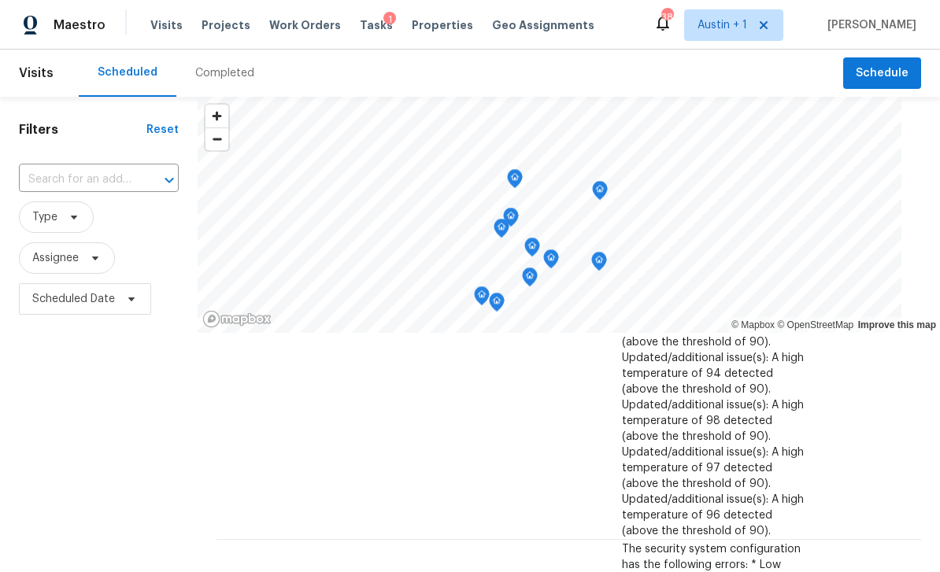
scroll to position [725, 0]
click at [0, 0] on icon at bounding box center [0, 0] width 0 height 0
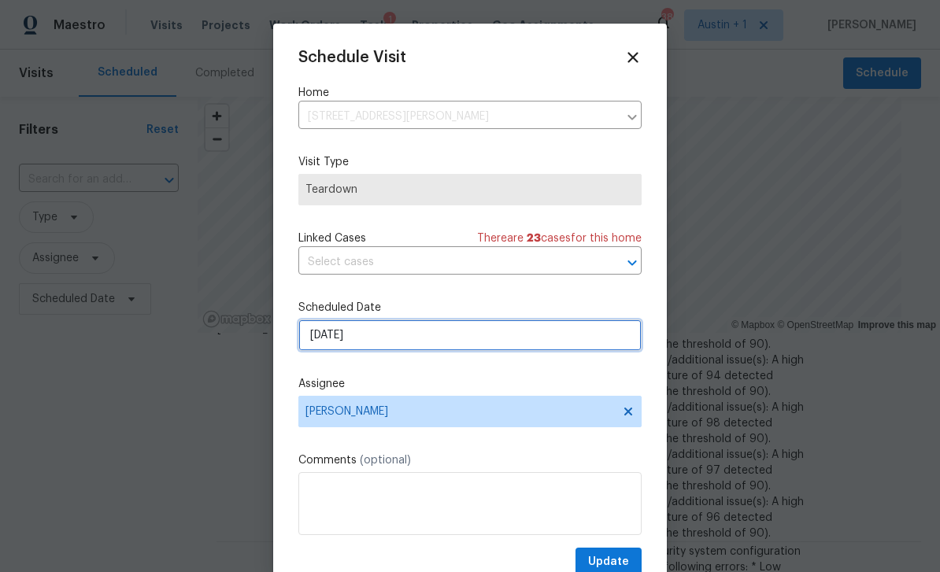
click at [396, 341] on input "[DATE]" at bounding box center [469, 335] width 343 height 31
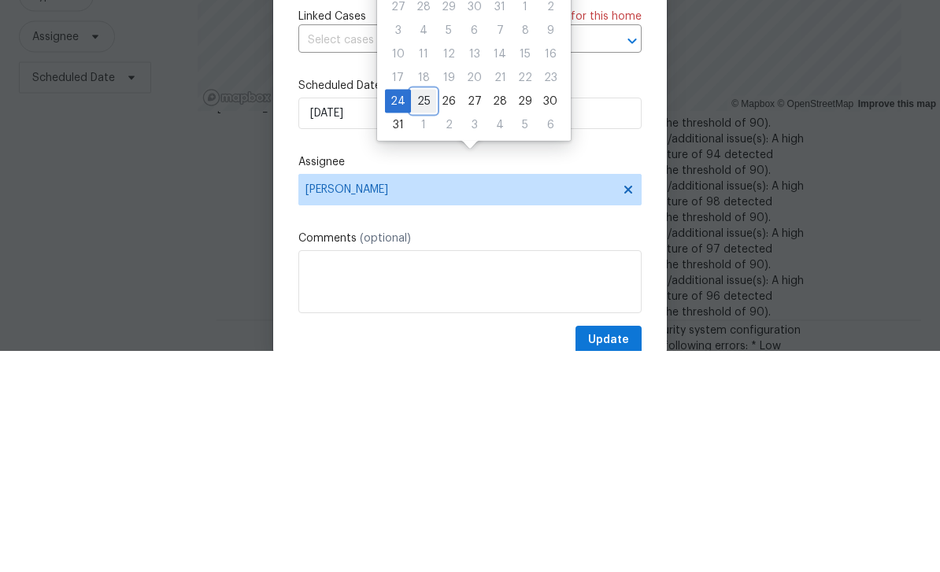
click at [424, 312] on div "25" at bounding box center [423, 323] width 25 height 22
type input "[DATE]"
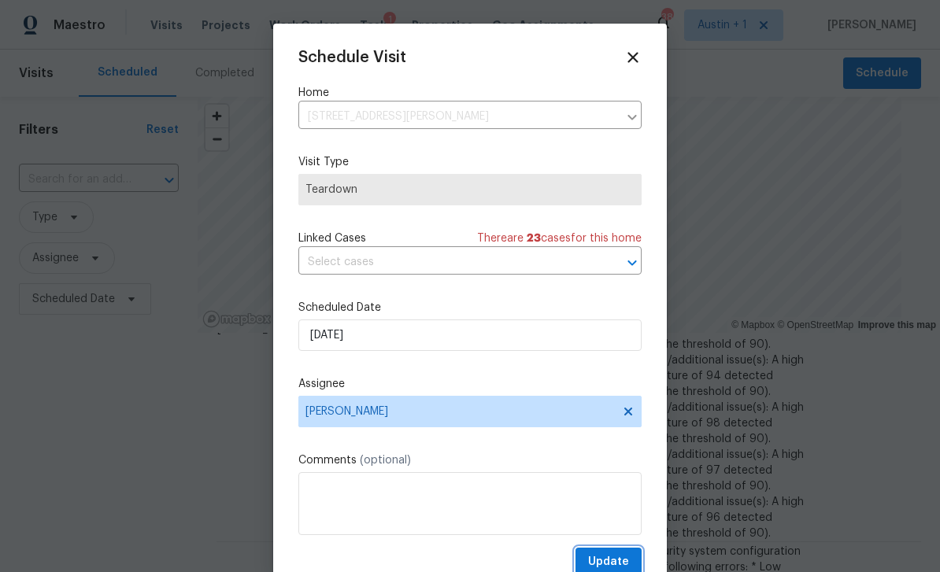
click at [621, 561] on span "Update" at bounding box center [608, 563] width 41 height 20
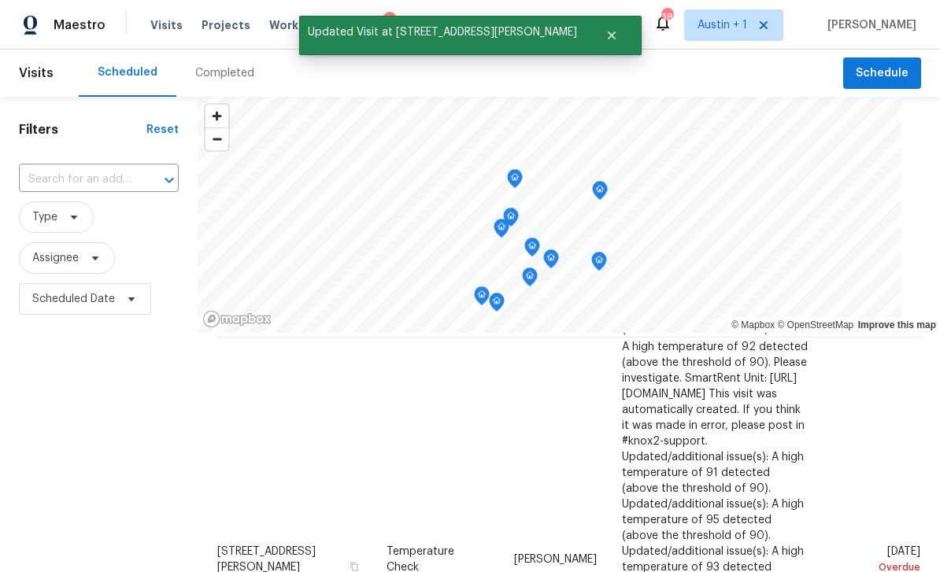
scroll to position [487, 0]
click at [0, 0] on icon at bounding box center [0, 0] width 0 height 0
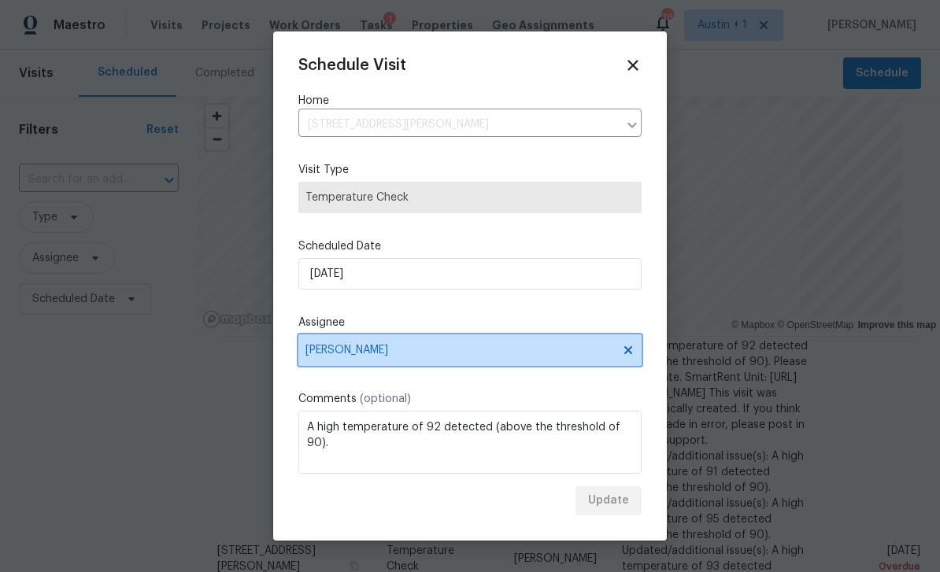
click at [400, 348] on span "[PERSON_NAME]" at bounding box center [460, 350] width 309 height 13
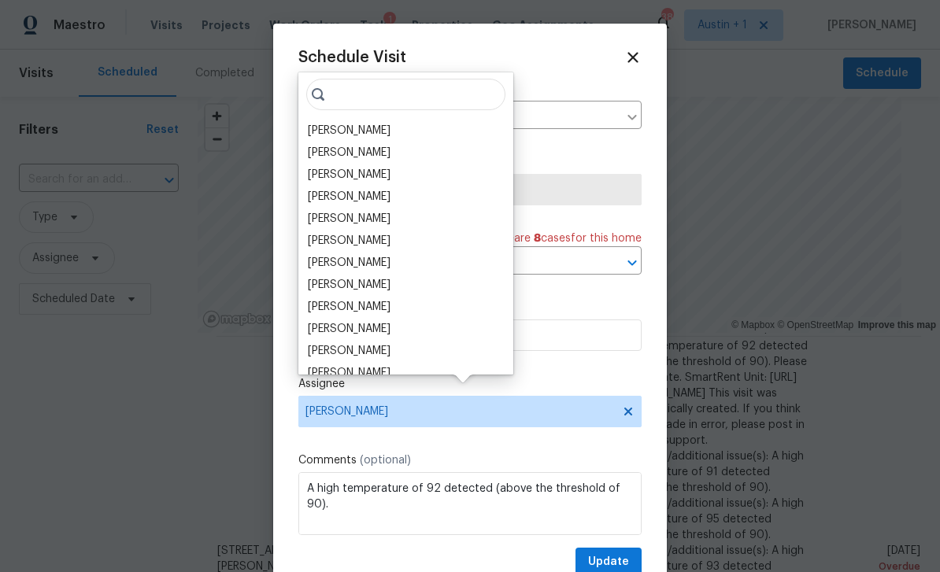
click at [383, 189] on div "[PERSON_NAME]" at bounding box center [349, 197] width 83 height 16
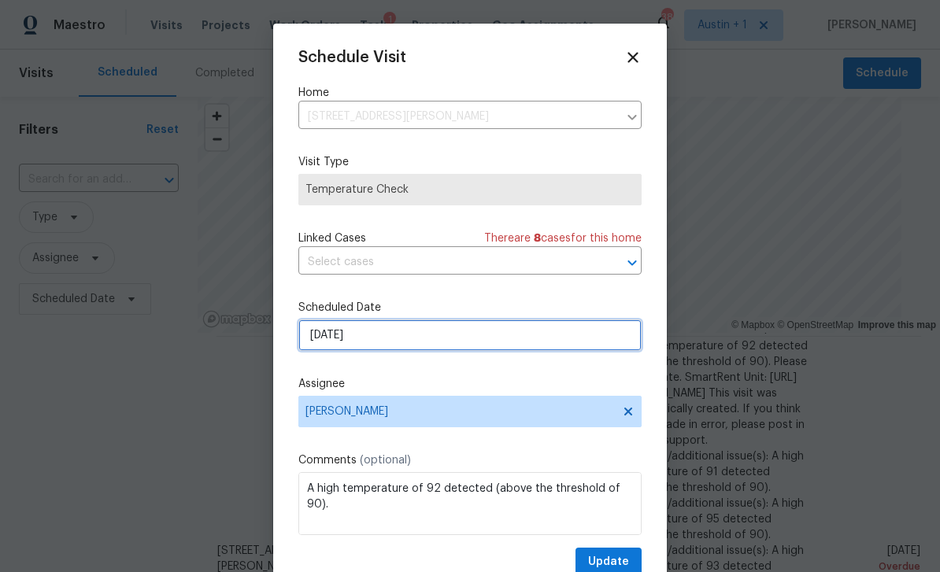
click at [398, 341] on input "[DATE]" at bounding box center [469, 335] width 343 height 31
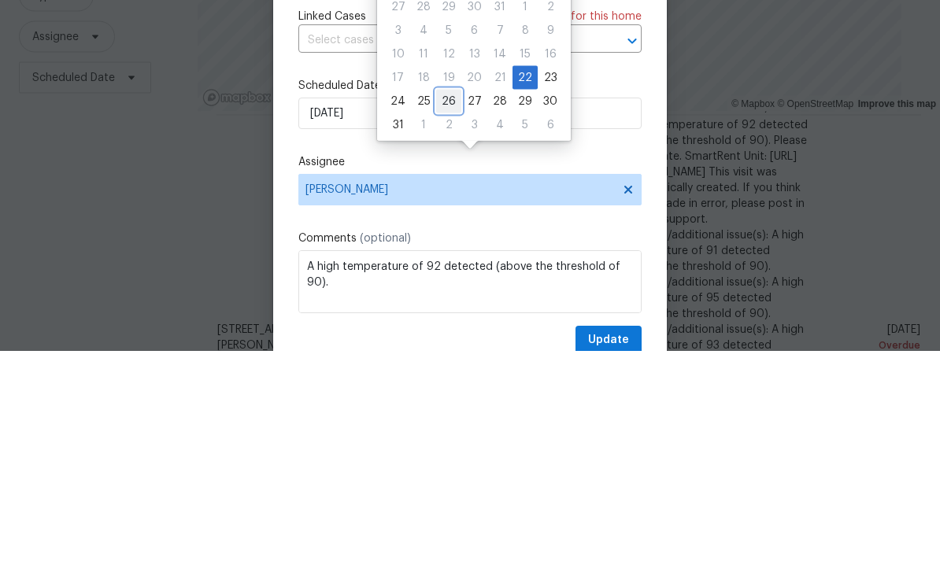
click at [439, 312] on div "26" at bounding box center [448, 323] width 25 height 22
type input "[DATE]"
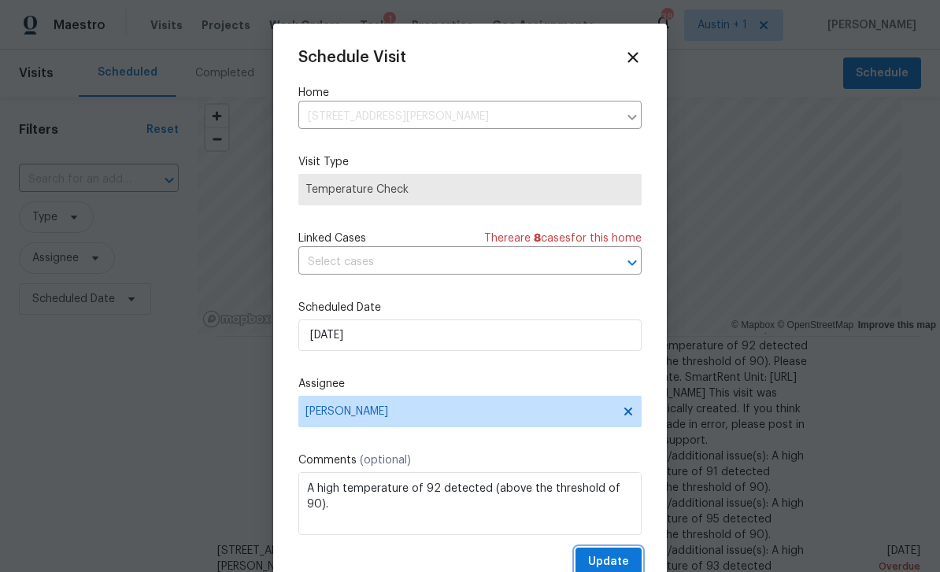
click at [617, 567] on span "Update" at bounding box center [608, 563] width 41 height 20
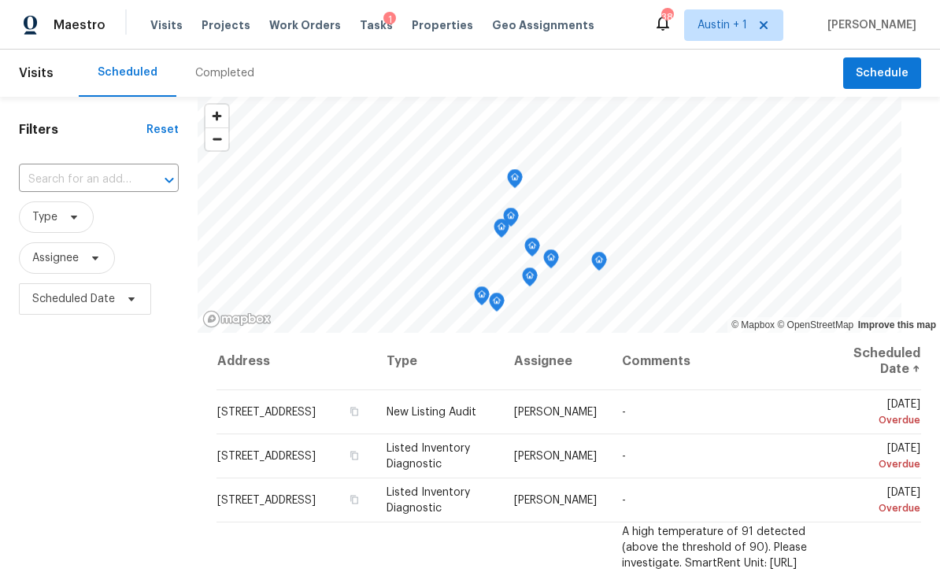
scroll to position [0, 0]
